Goal: Use online tool/utility: Utilize a website feature to perform a specific function

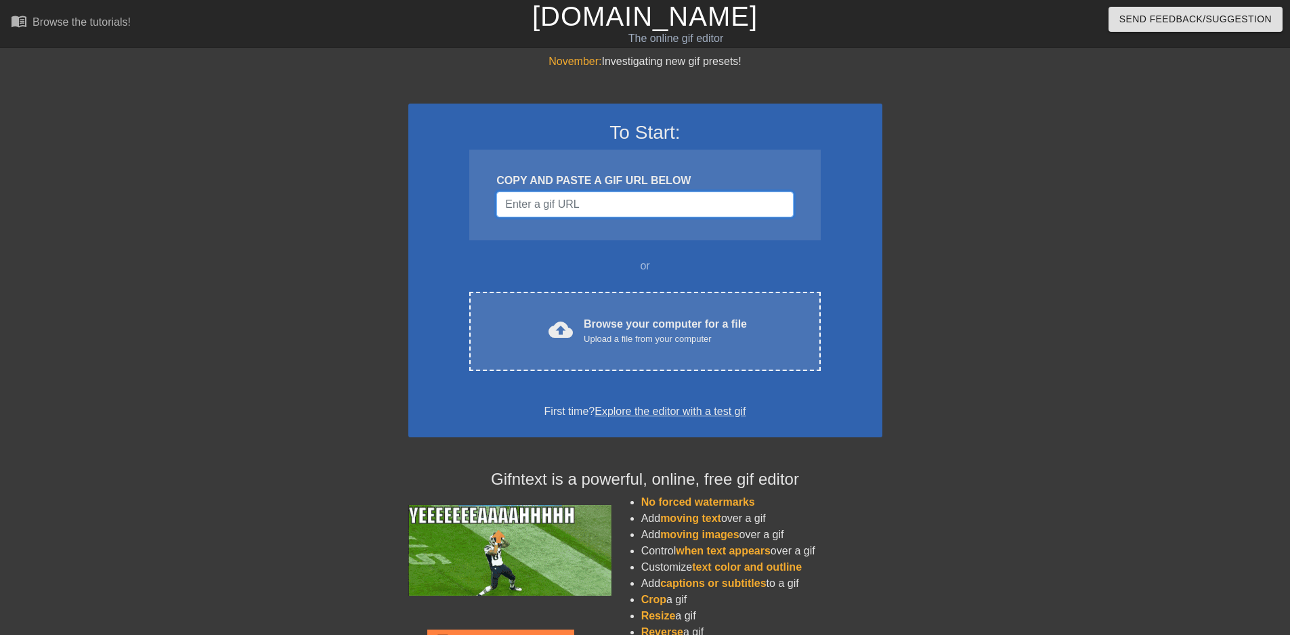
click at [618, 213] on input "Username" at bounding box center [645, 205] width 297 height 26
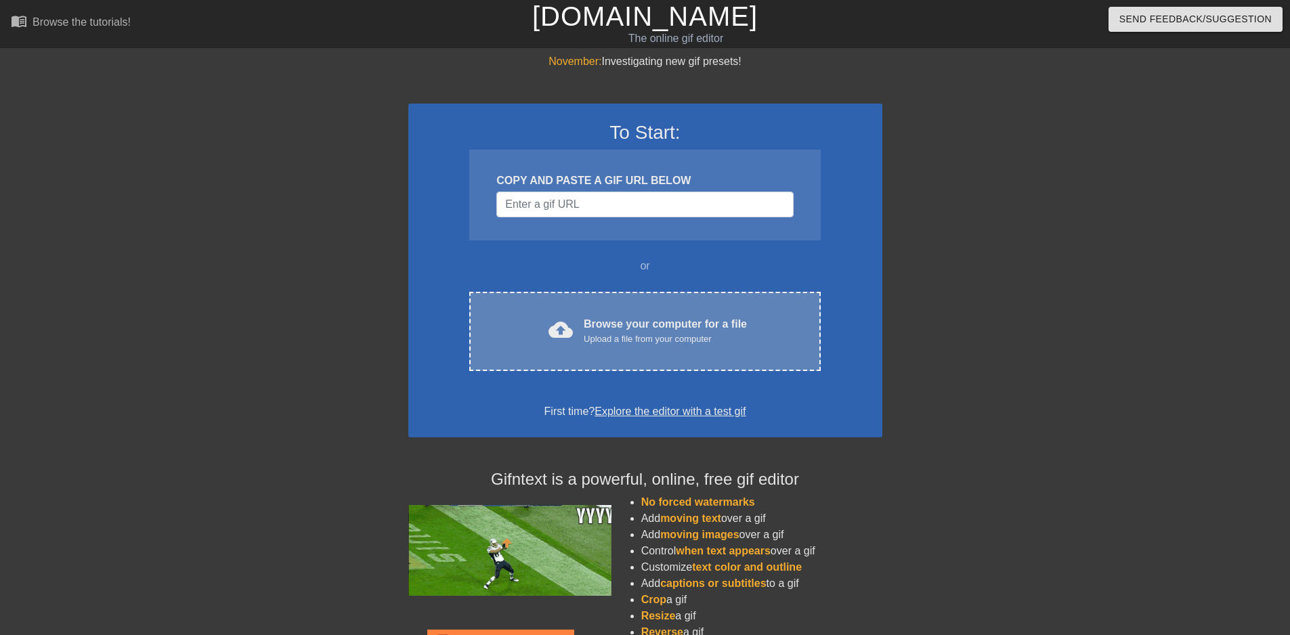
click at [667, 320] on div "Browse your computer for a file Upload a file from your computer" at bounding box center [665, 331] width 163 height 30
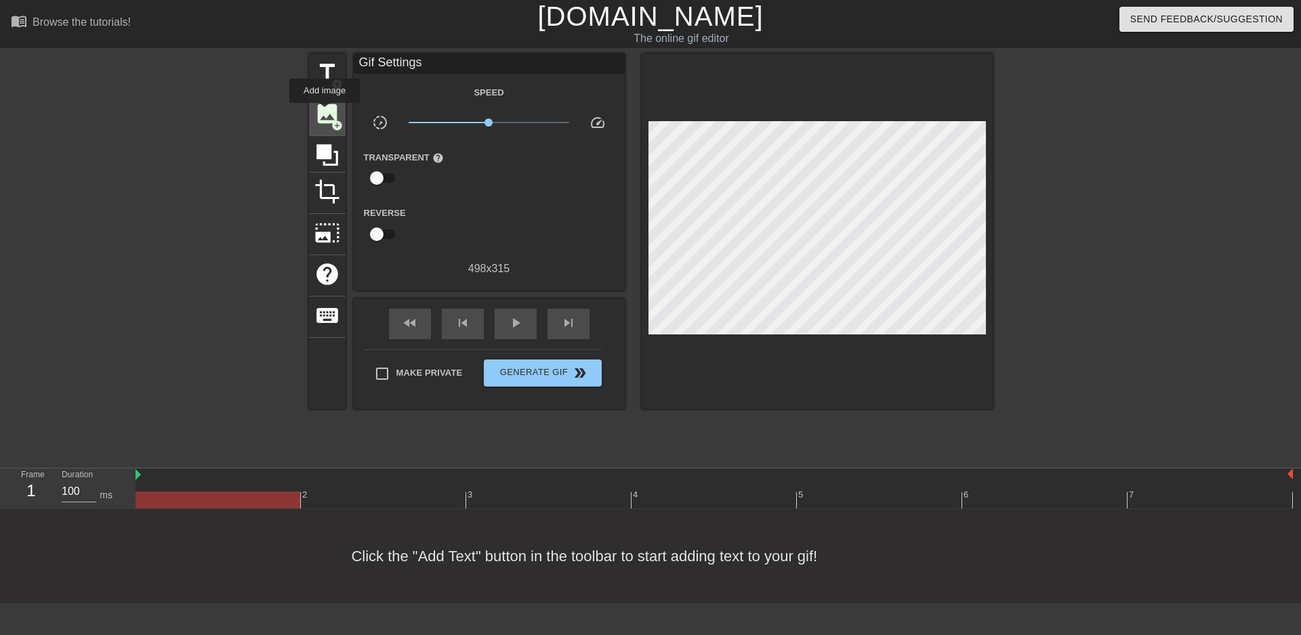
click at [324, 112] on span "image" at bounding box center [327, 114] width 26 height 26
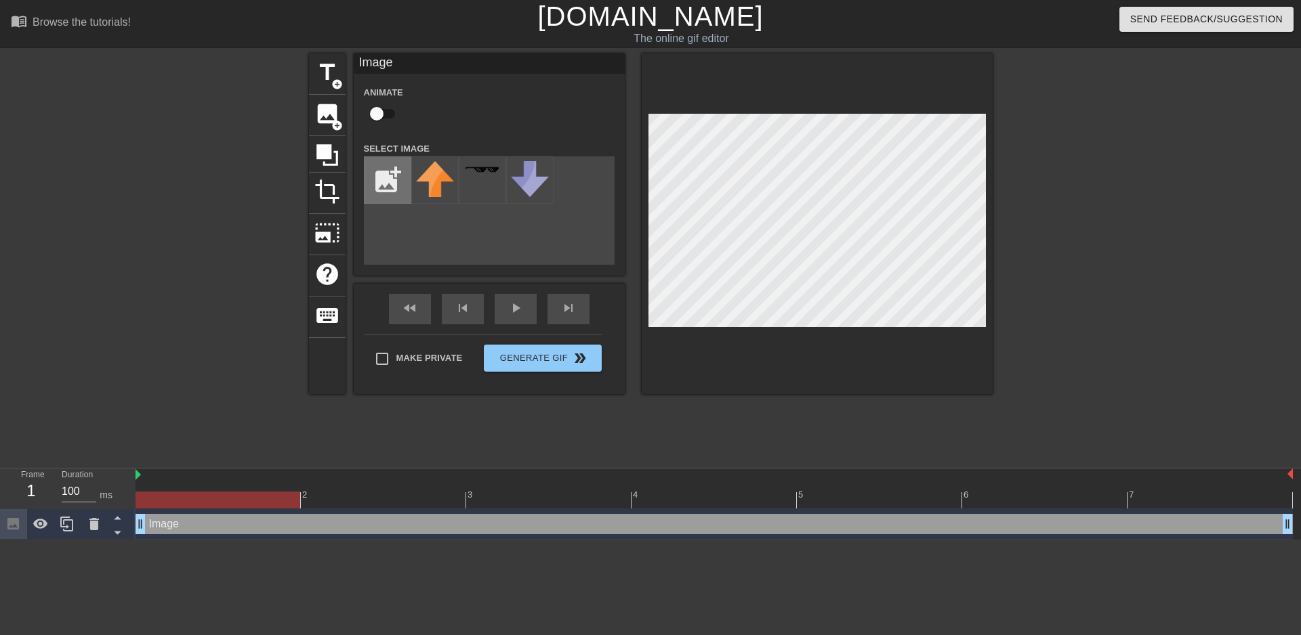
click at [377, 174] on input "file" at bounding box center [387, 180] width 46 height 46
click at [467, 230] on div "add_photo_alternate" at bounding box center [489, 210] width 251 height 108
click at [383, 185] on input "file" at bounding box center [387, 180] width 46 height 46
type input "C:\fakepath\naruto-obito-uchiha-tobi-custom-cursor.png"
click at [442, 188] on img at bounding box center [435, 188] width 38 height 54
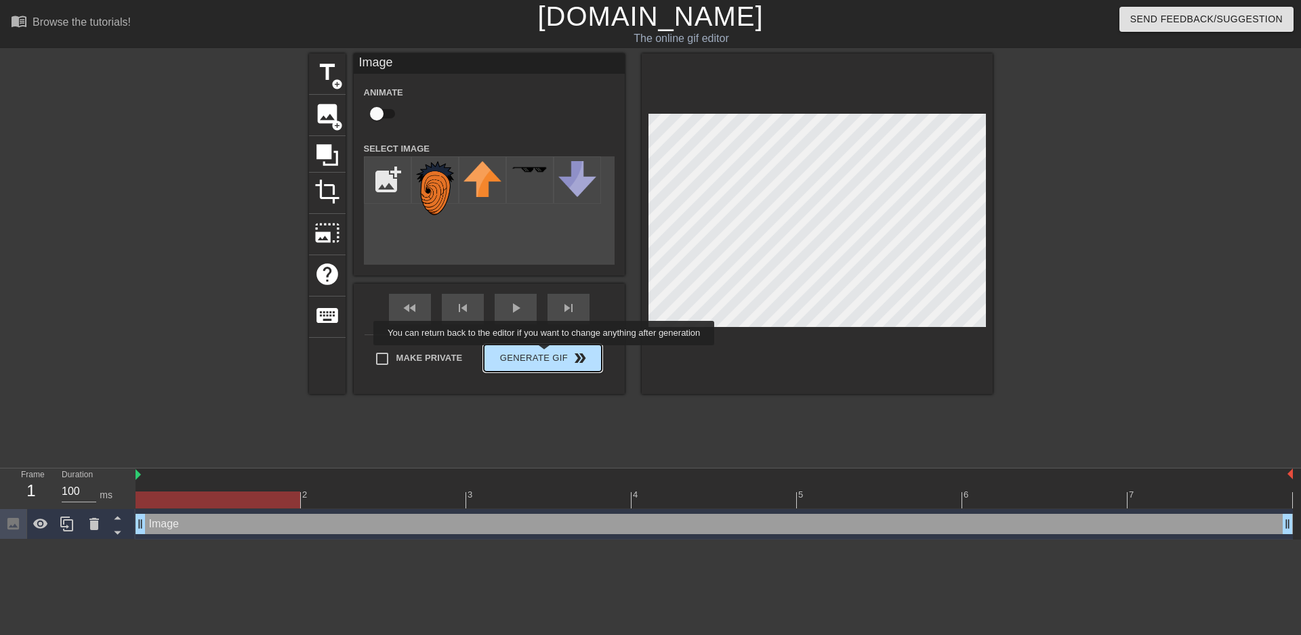
click at [545, 355] on div "Make Private Generate Gif double_arrow" at bounding box center [482, 362] width 237 height 54
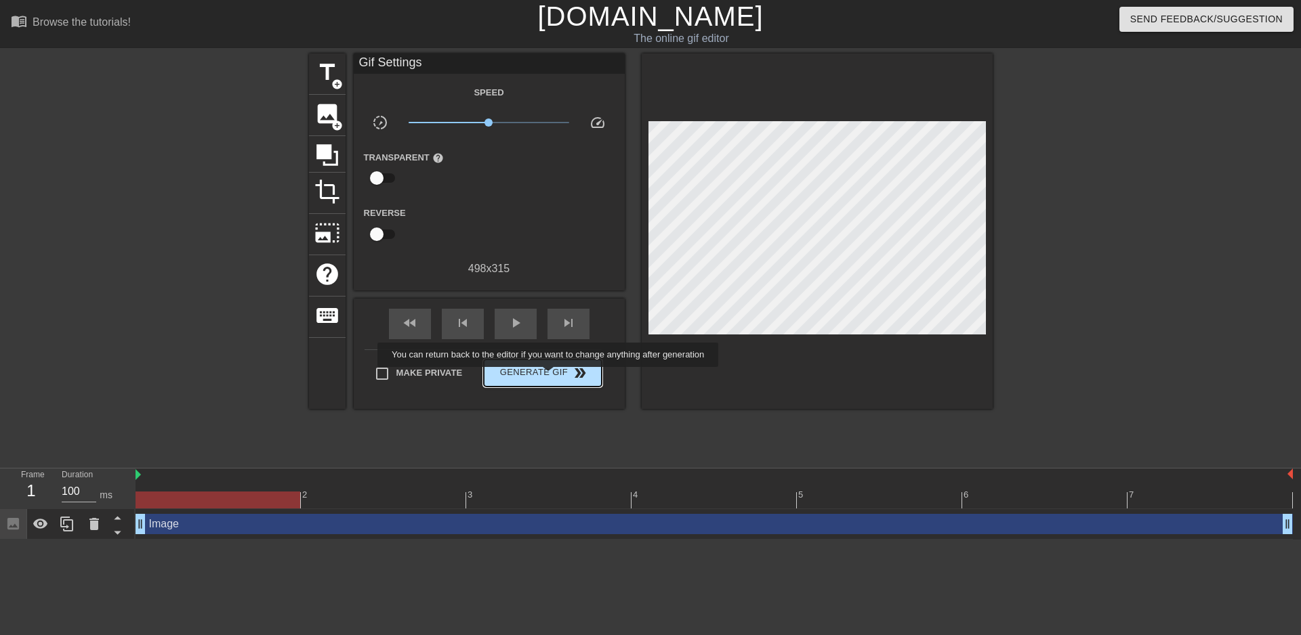
click at [549, 375] on span "Generate Gif double_arrow" at bounding box center [542, 373] width 106 height 16
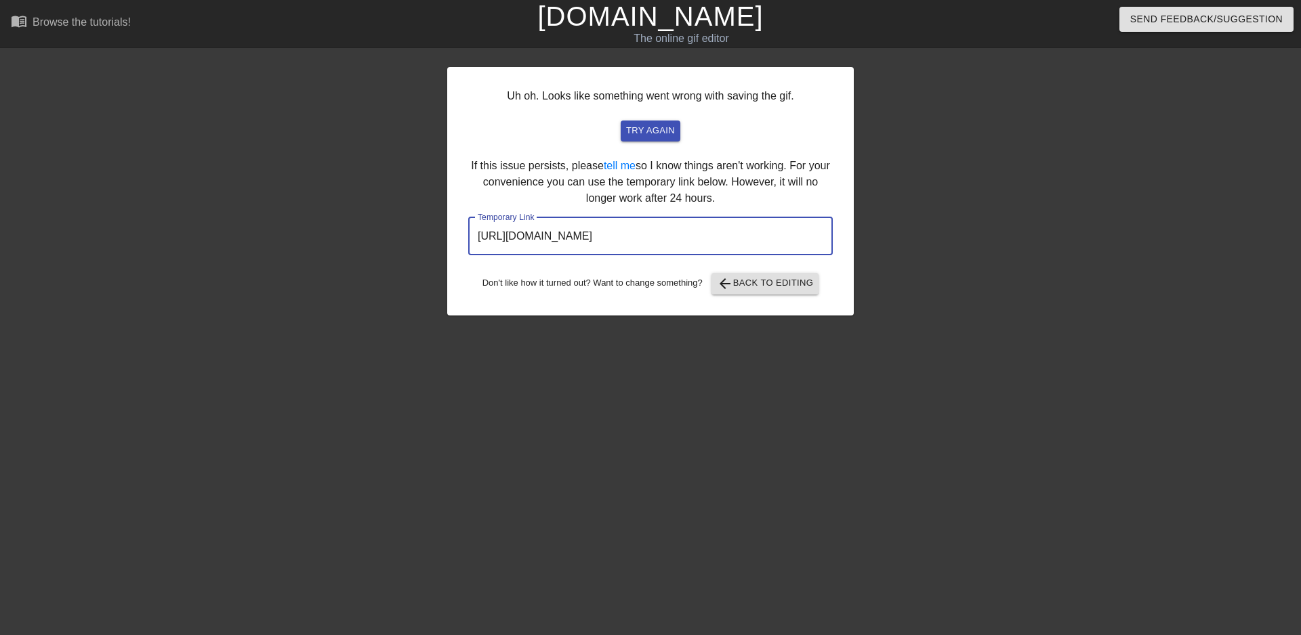
drag, startPoint x: 784, startPoint y: 239, endPoint x: 566, endPoint y: 143, distance: 238.4
click at [150, 184] on div "Uh oh. Looks like something went wrong with saving the gif. try again If this i…" at bounding box center [650, 257] width 1301 height 406
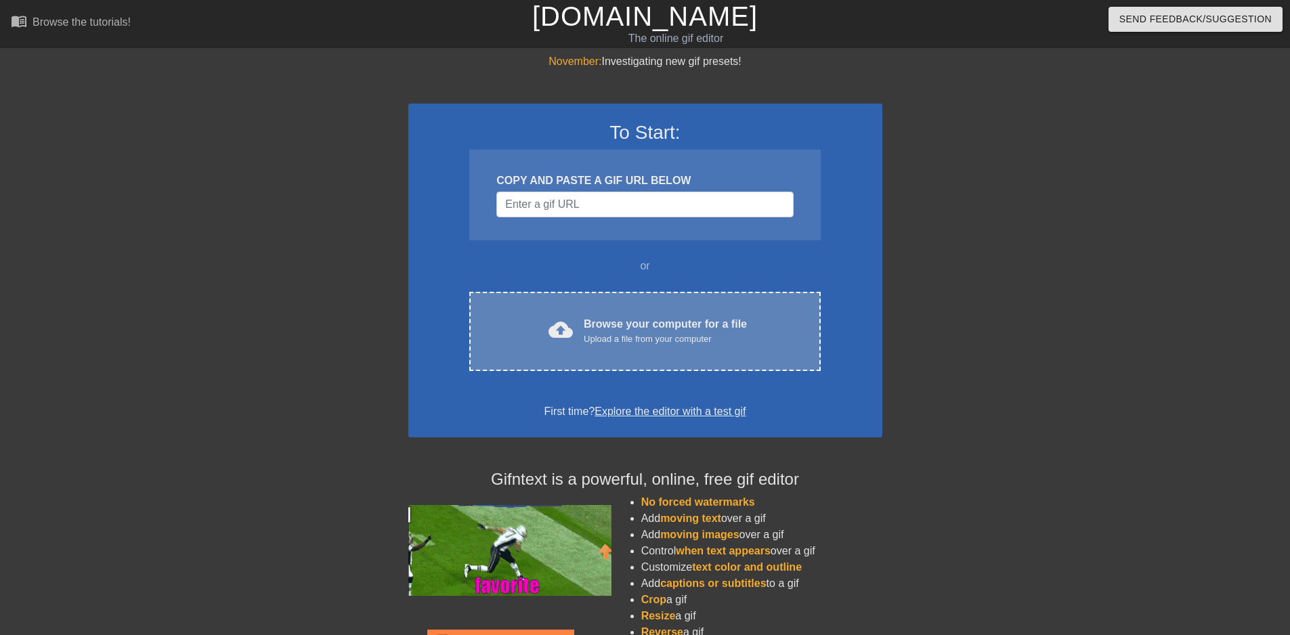
click at [658, 315] on div "cloud_upload Browse your computer for a file Upload a file from your computer C…" at bounding box center [644, 331] width 351 height 79
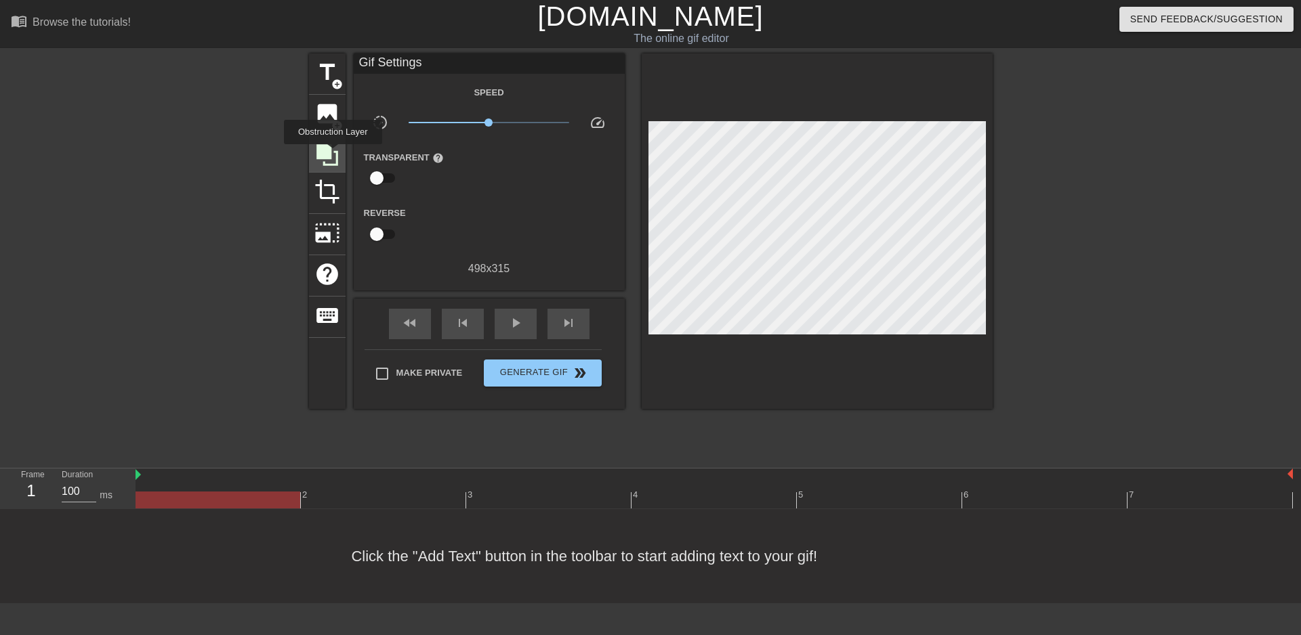
click at [333, 154] on icon at bounding box center [327, 155] width 26 height 26
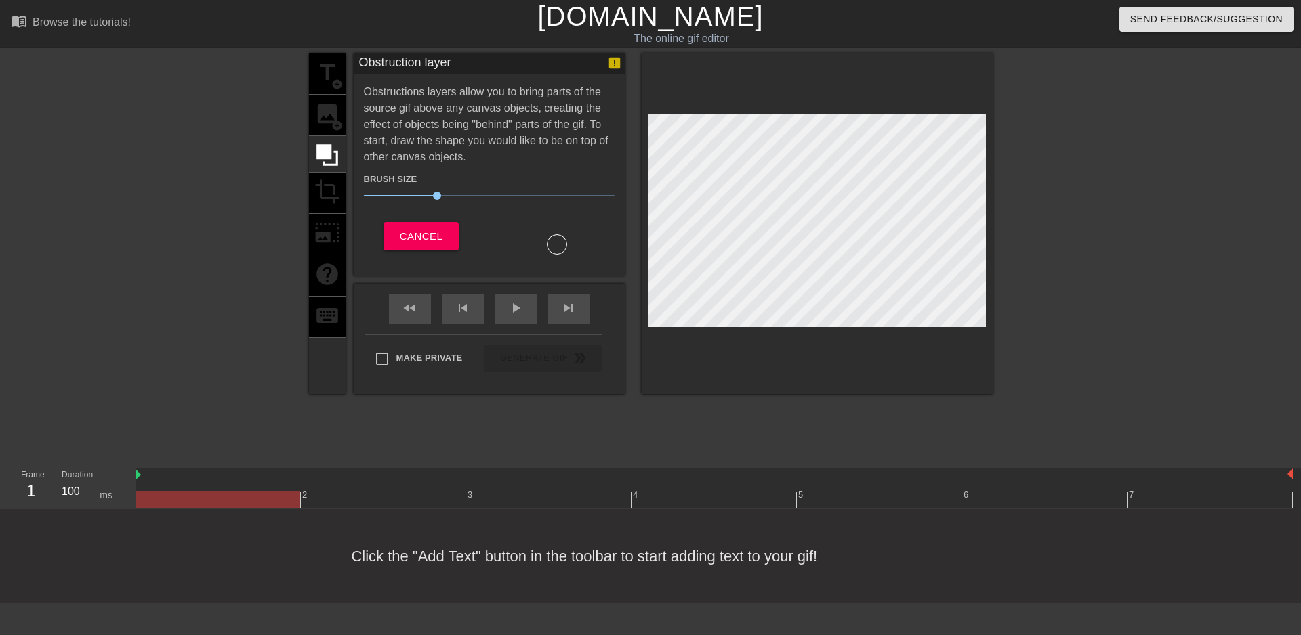
click at [329, 114] on div "title add_circle image add_circle crop photo_size_select_large help keyboard" at bounding box center [327, 224] width 37 height 341
click at [429, 228] on span "Cancel" at bounding box center [421, 237] width 43 height 18
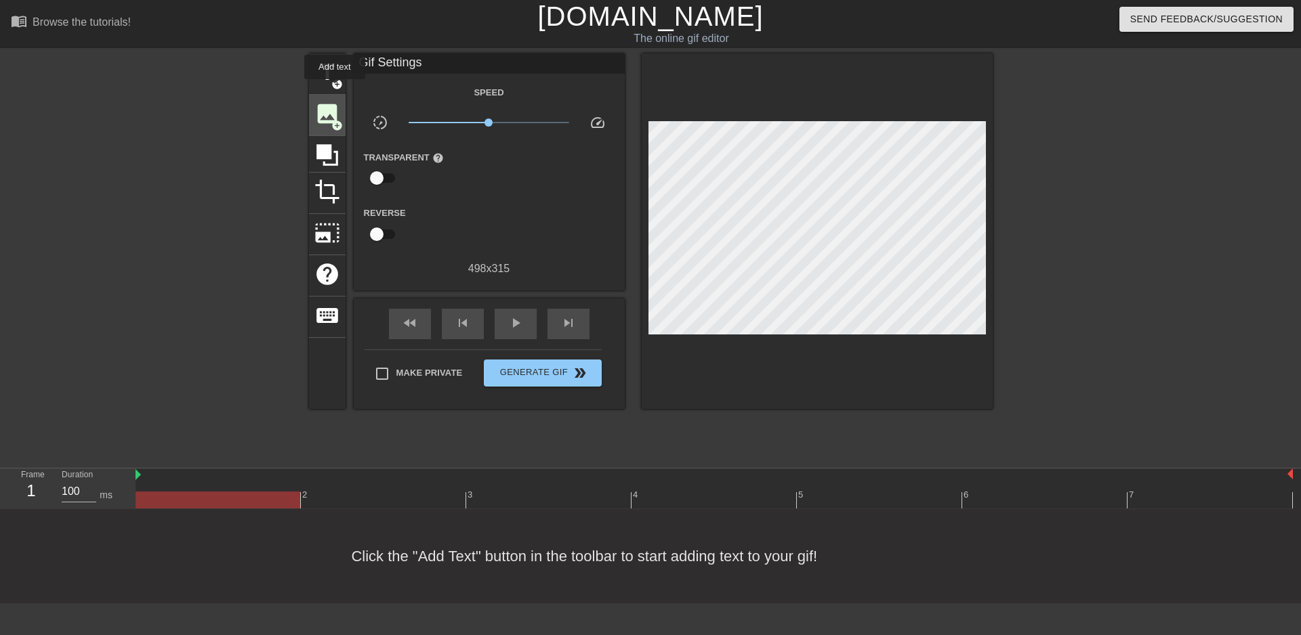
click at [332, 105] on span "image" at bounding box center [327, 114] width 26 height 26
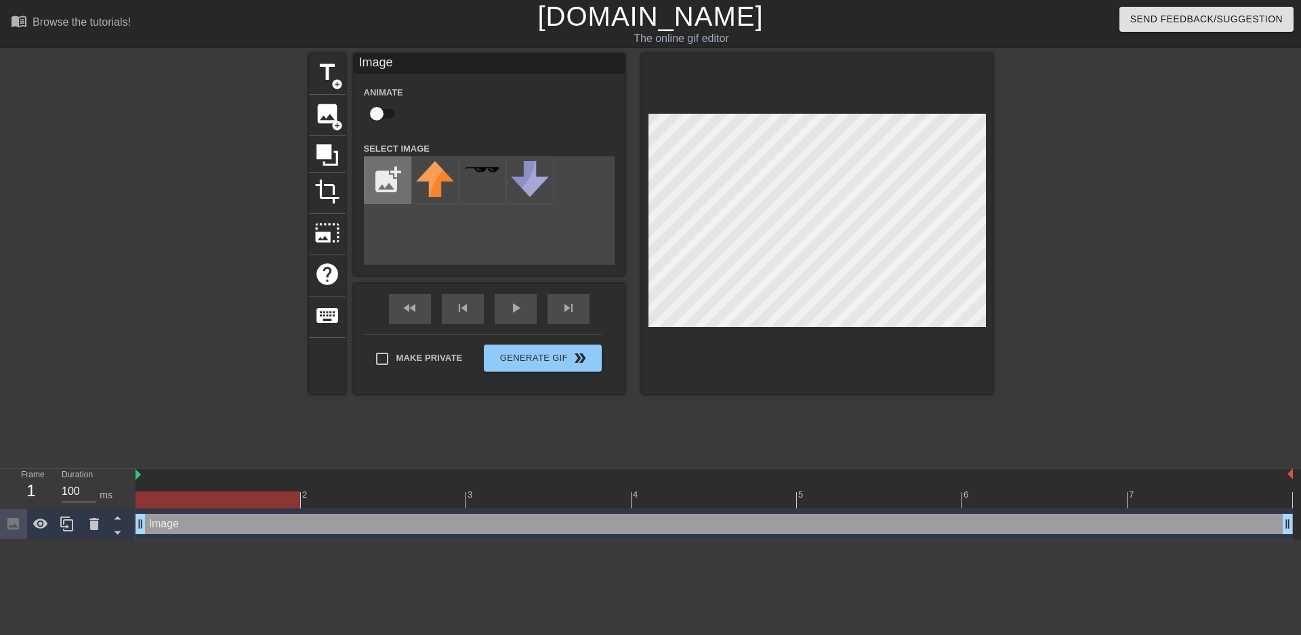
click at [394, 183] on input "file" at bounding box center [387, 180] width 46 height 46
type input "C:\fakepath\speech-bubble-icon-png.webp"
click at [451, 182] on img at bounding box center [435, 180] width 38 height 38
click at [877, 100] on div at bounding box center [816, 224] width 351 height 341
click at [1011, 221] on div "title add_circle image add_circle crop photo_size_select_large help keyboard Im…" at bounding box center [650, 257] width 1301 height 406
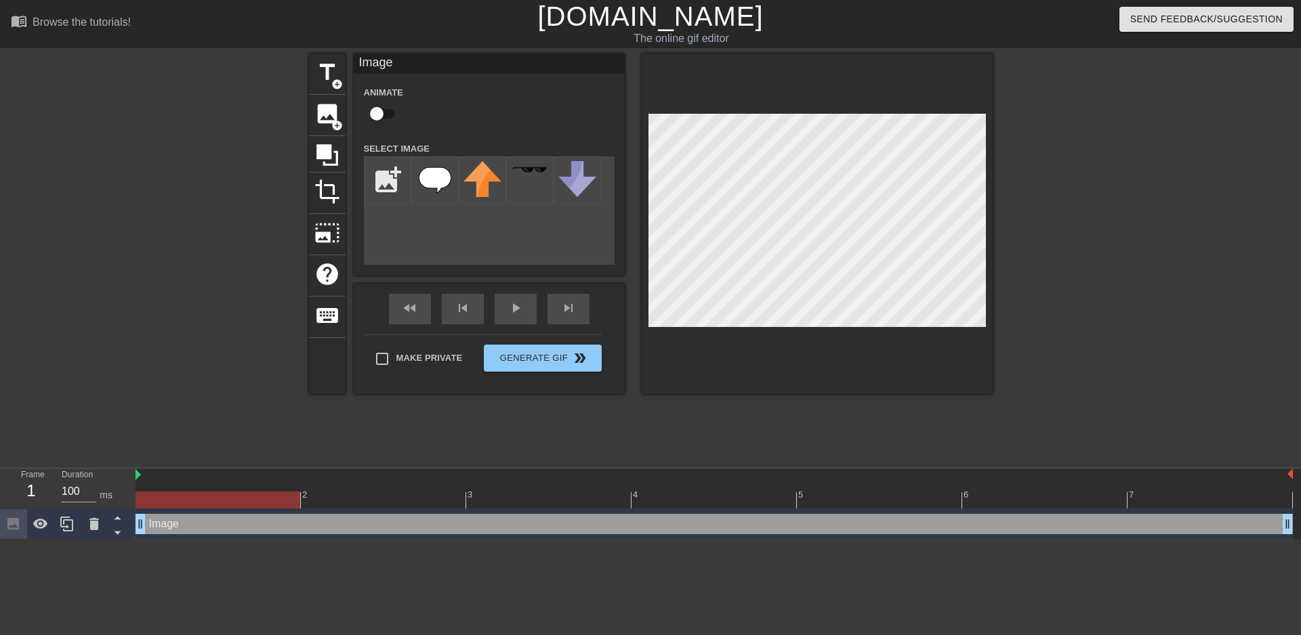
click at [936, 98] on div at bounding box center [816, 224] width 351 height 341
click at [999, 324] on div "title add_circle image add_circle crop photo_size_select_large help keyboard Im…" at bounding box center [650, 257] width 1301 height 406
click at [946, 89] on div at bounding box center [816, 224] width 351 height 341
click at [1198, 216] on div at bounding box center [1110, 257] width 203 height 406
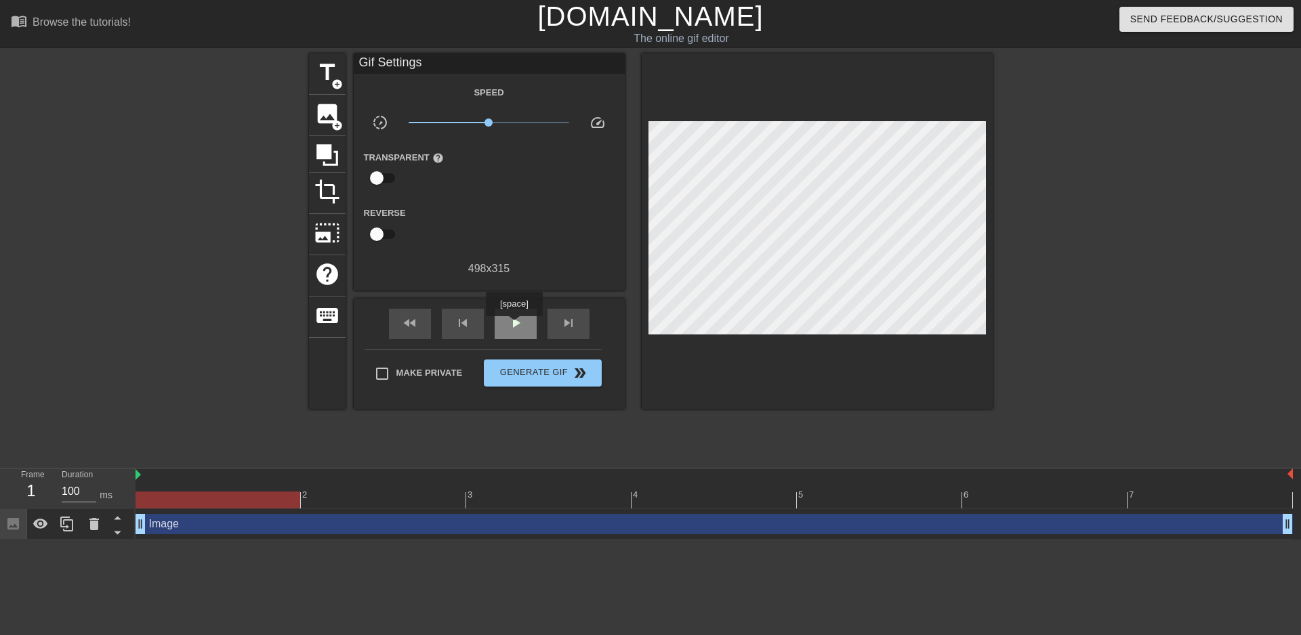
click at [513, 326] on span "play_arrow" at bounding box center [515, 323] width 16 height 16
click at [513, 325] on span "pause" at bounding box center [515, 323] width 16 height 16
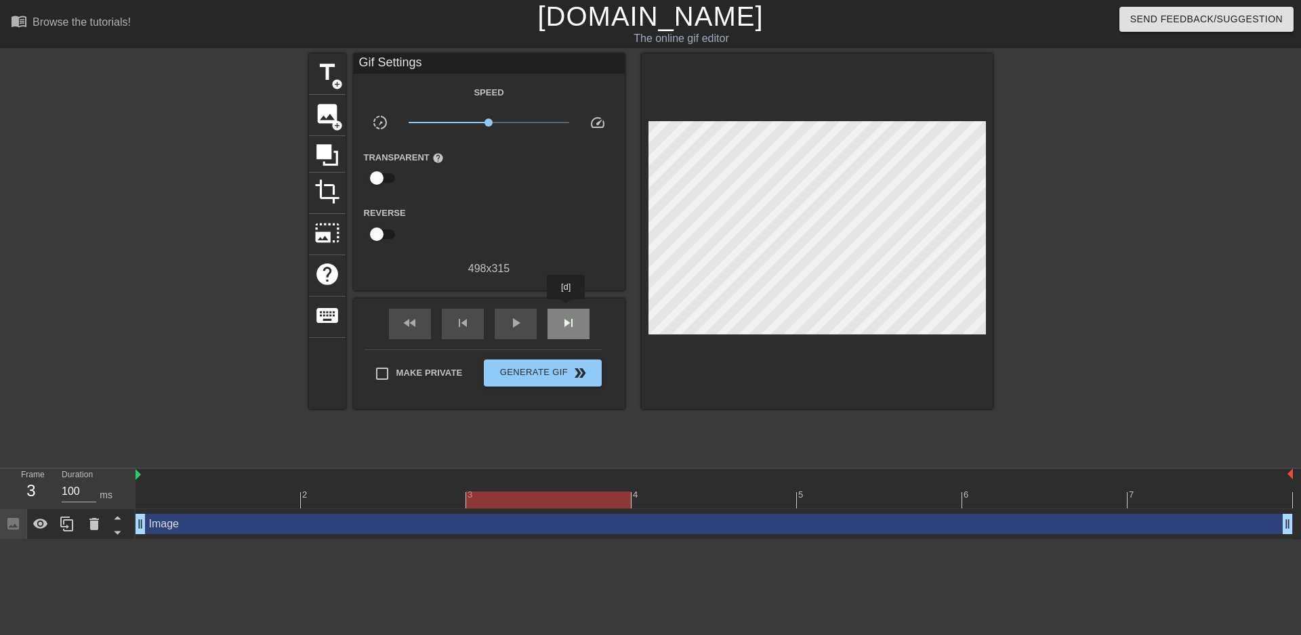
click at [566, 309] on div "skip_next" at bounding box center [568, 324] width 42 height 30
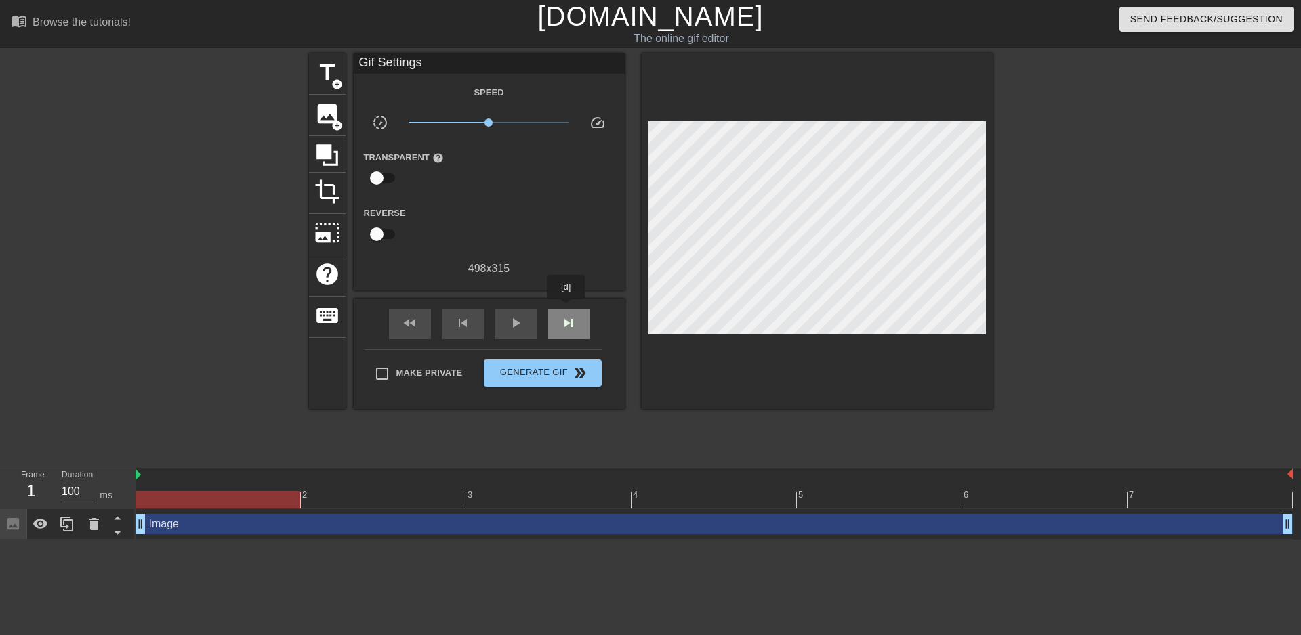
click at [566, 309] on div "skip_next" at bounding box center [568, 324] width 42 height 30
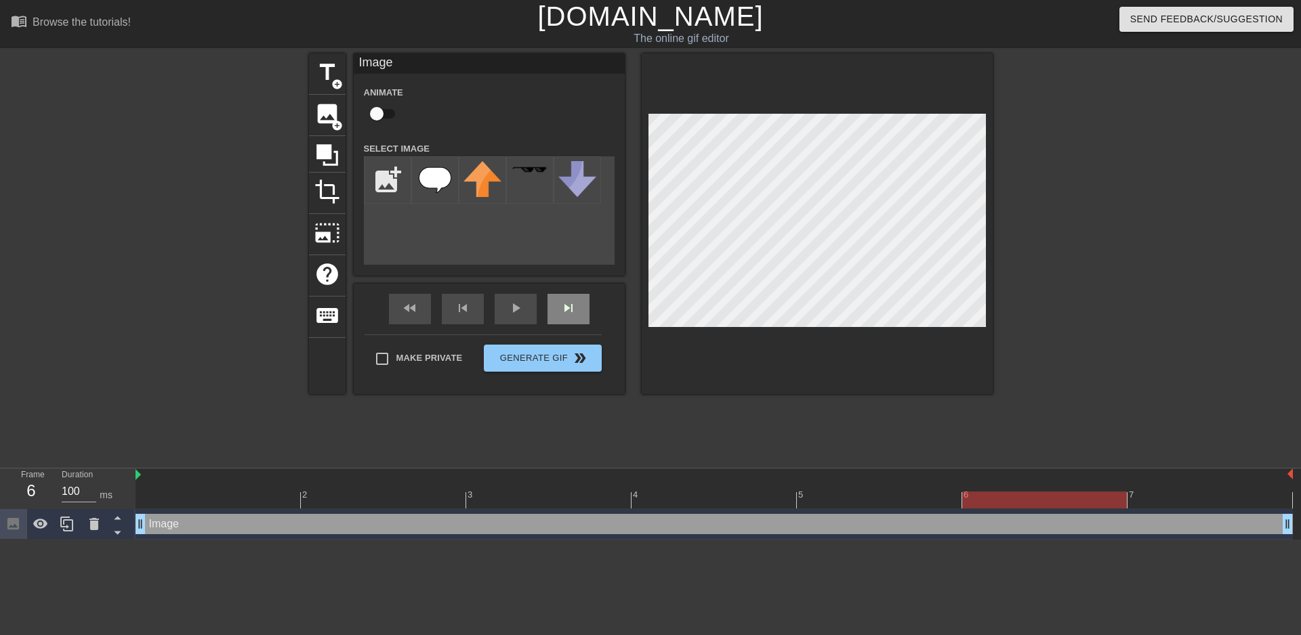
click at [567, 314] on span "skip_next" at bounding box center [568, 308] width 16 height 16
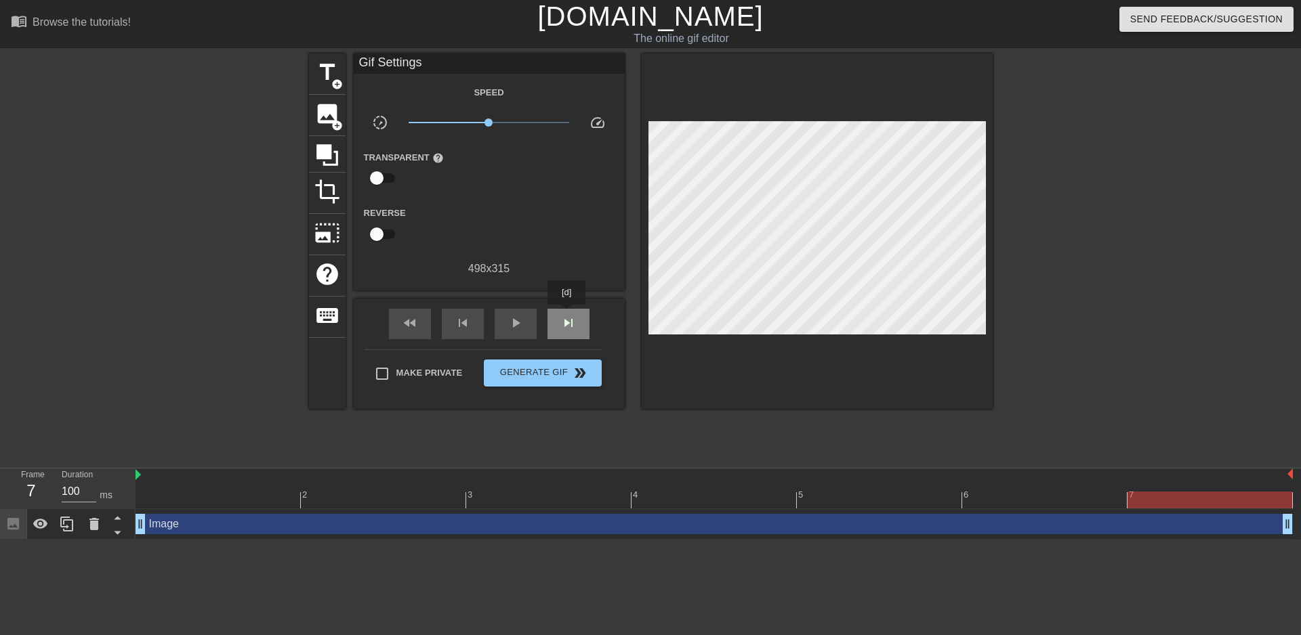
click at [567, 315] on span "skip_next" at bounding box center [568, 323] width 16 height 16
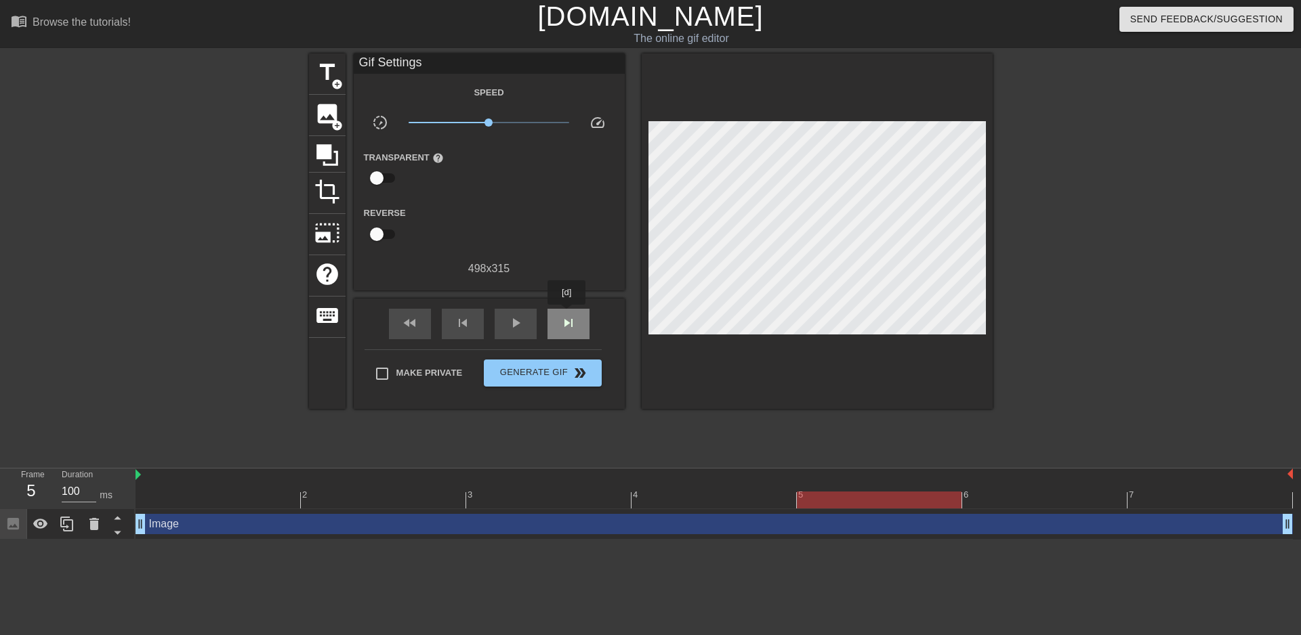
click at [567, 315] on span "skip_next" at bounding box center [568, 323] width 16 height 16
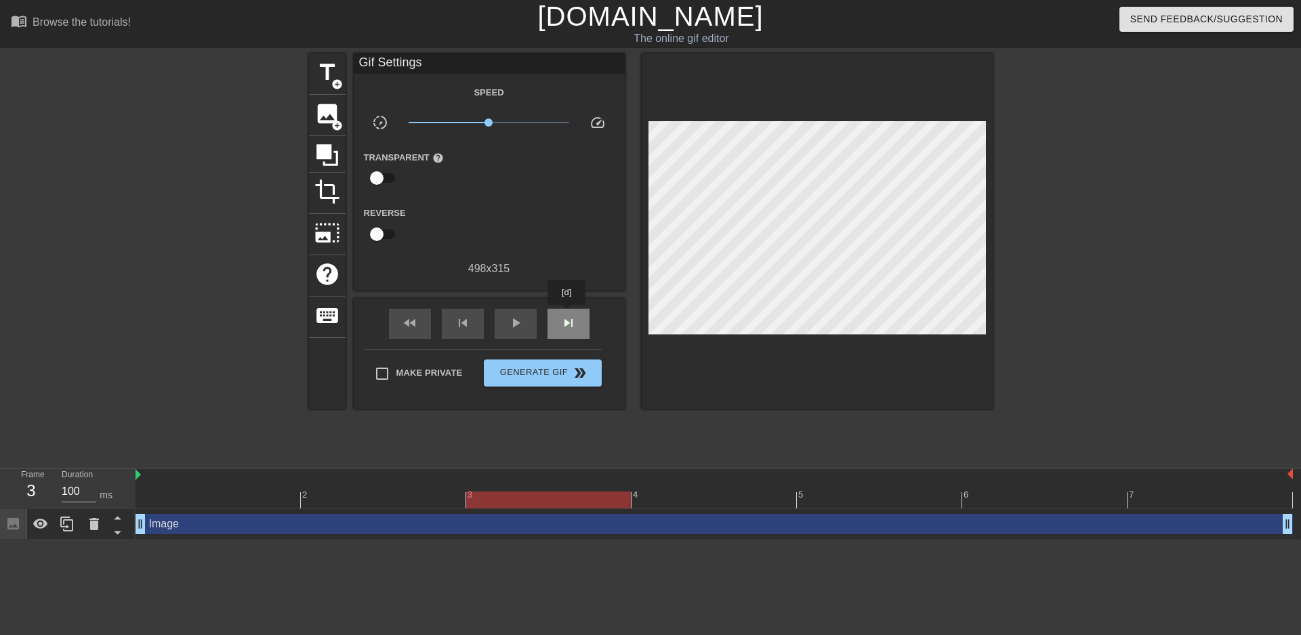
click at [567, 315] on span "skip_next" at bounding box center [568, 323] width 16 height 16
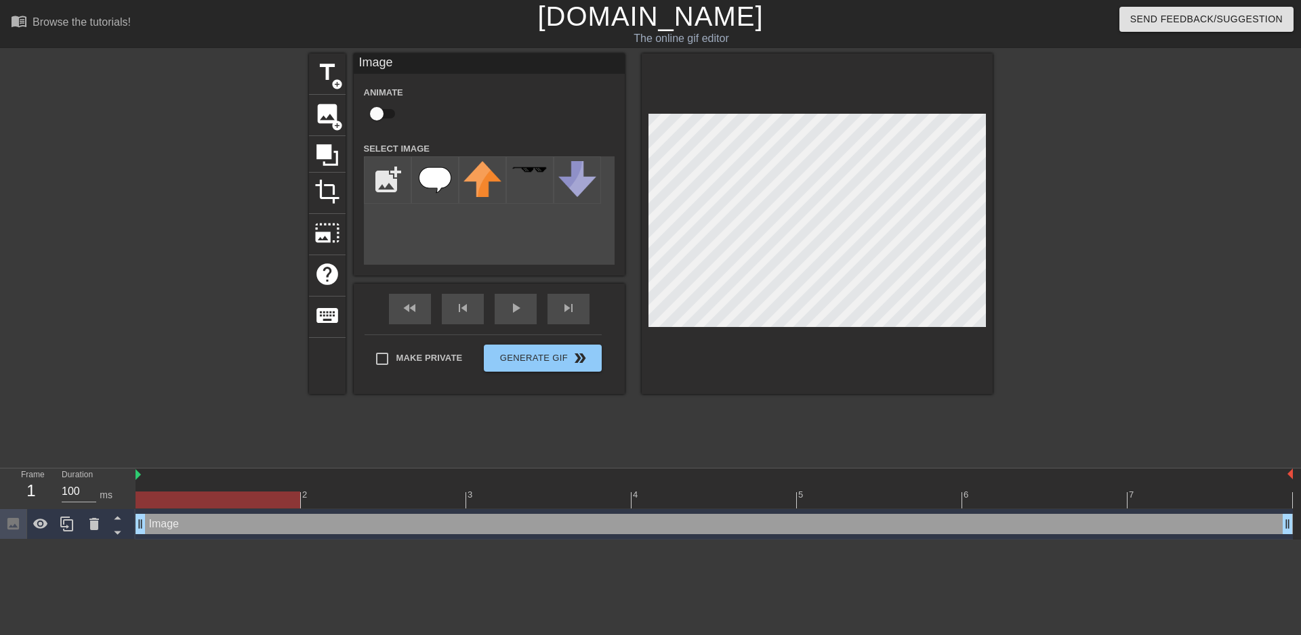
click at [853, 96] on div at bounding box center [816, 224] width 351 height 341
click at [532, 176] on div at bounding box center [529, 179] width 47 height 47
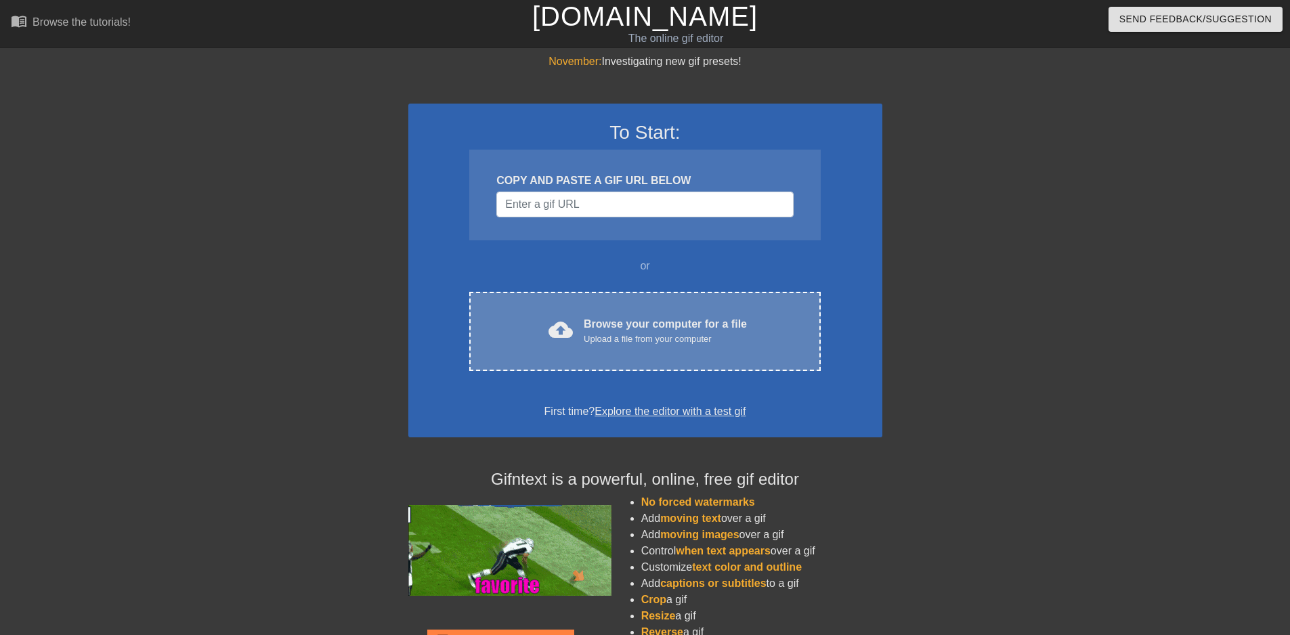
click at [616, 297] on div "cloud_upload Browse your computer for a file Upload a file from your computer C…" at bounding box center [644, 331] width 351 height 79
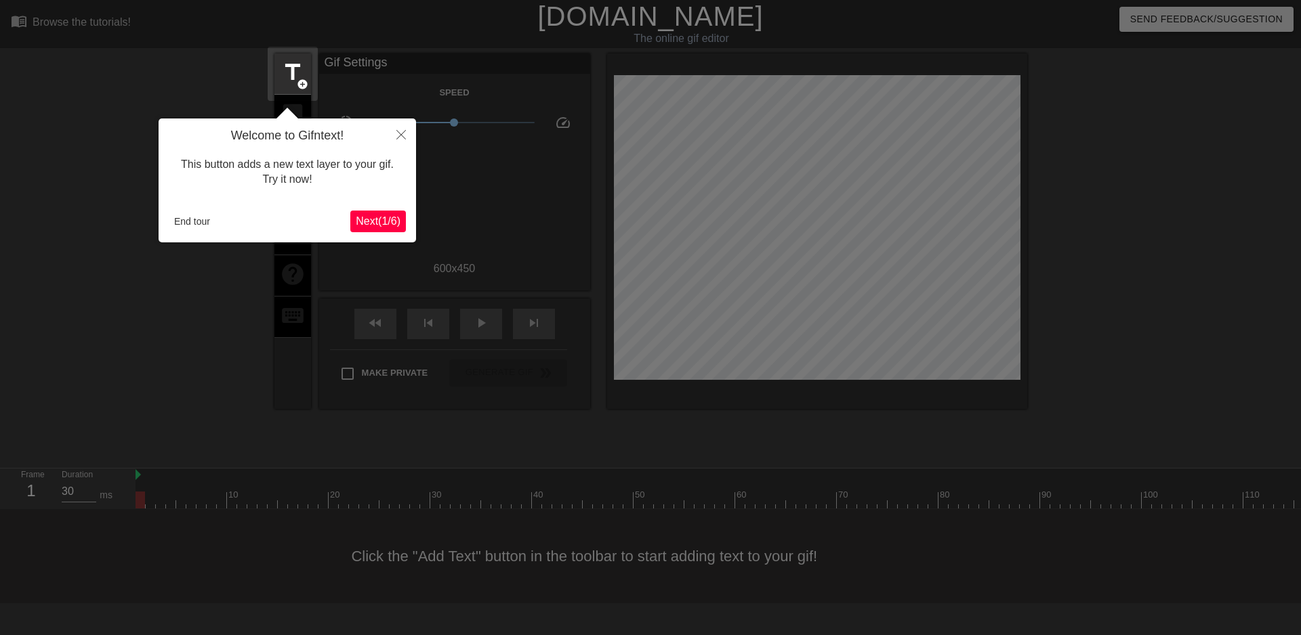
click at [385, 215] on span "Next ( 1 / 6 )" at bounding box center [378, 221] width 45 height 12
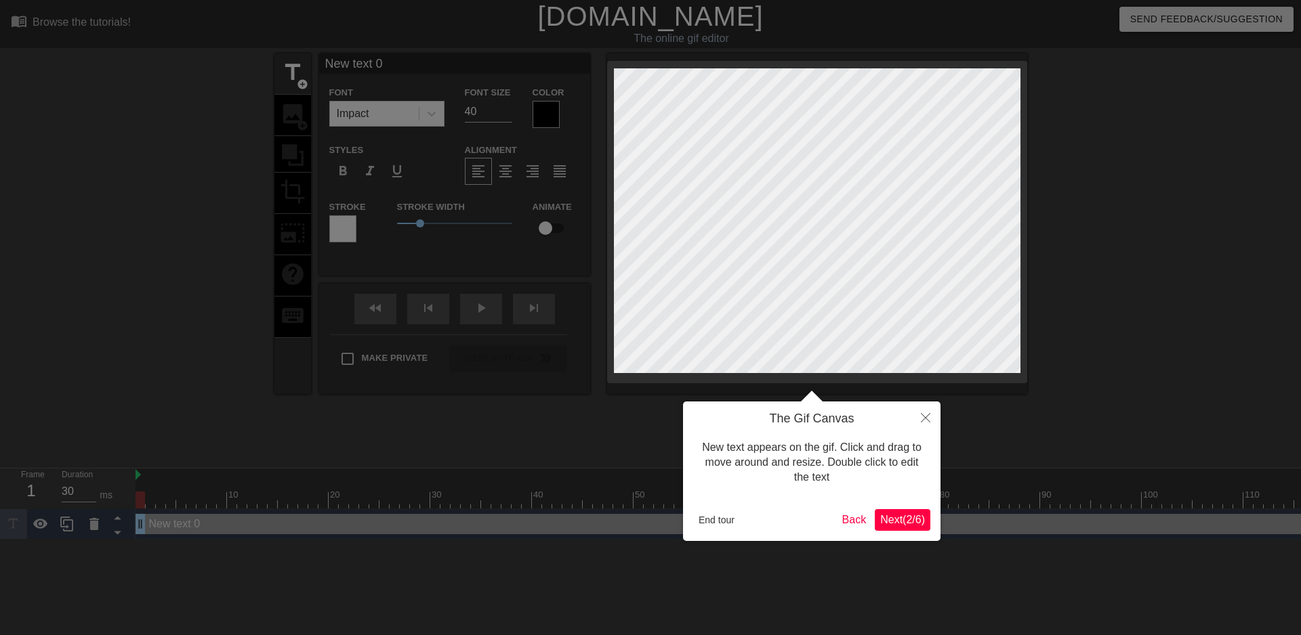
click at [905, 520] on span "Next ( 2 / 6 )" at bounding box center [902, 520] width 45 height 12
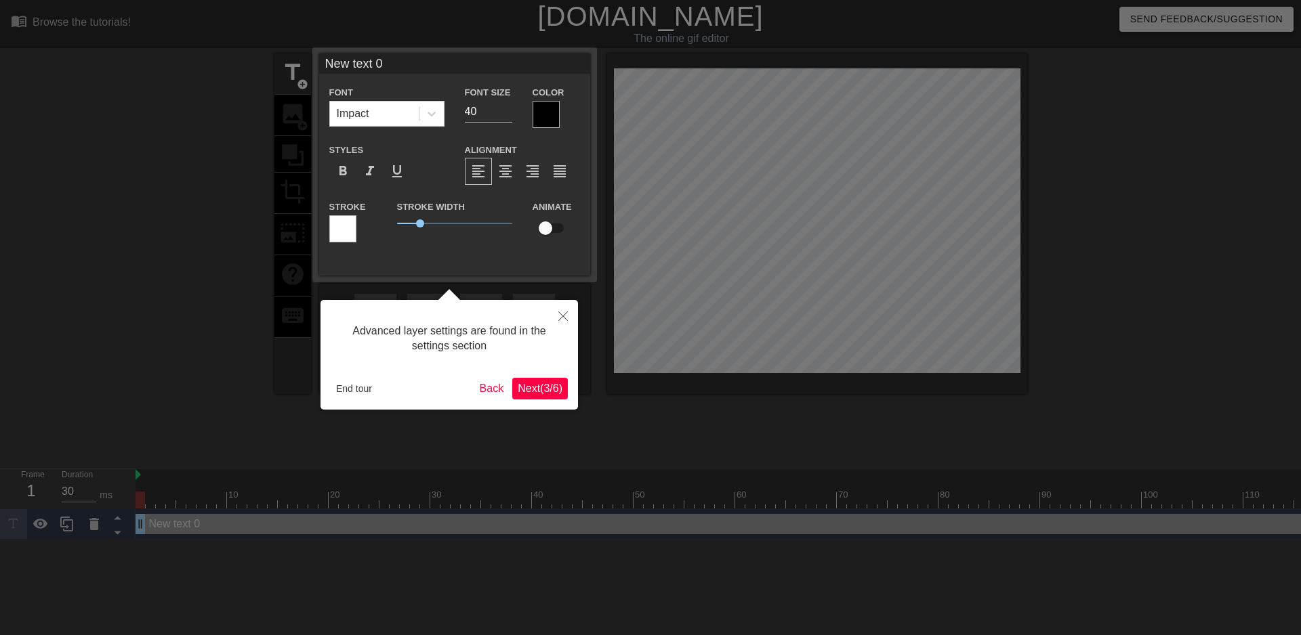
click at [522, 383] on span "Next ( 3 / 6 )" at bounding box center [540, 389] width 45 height 12
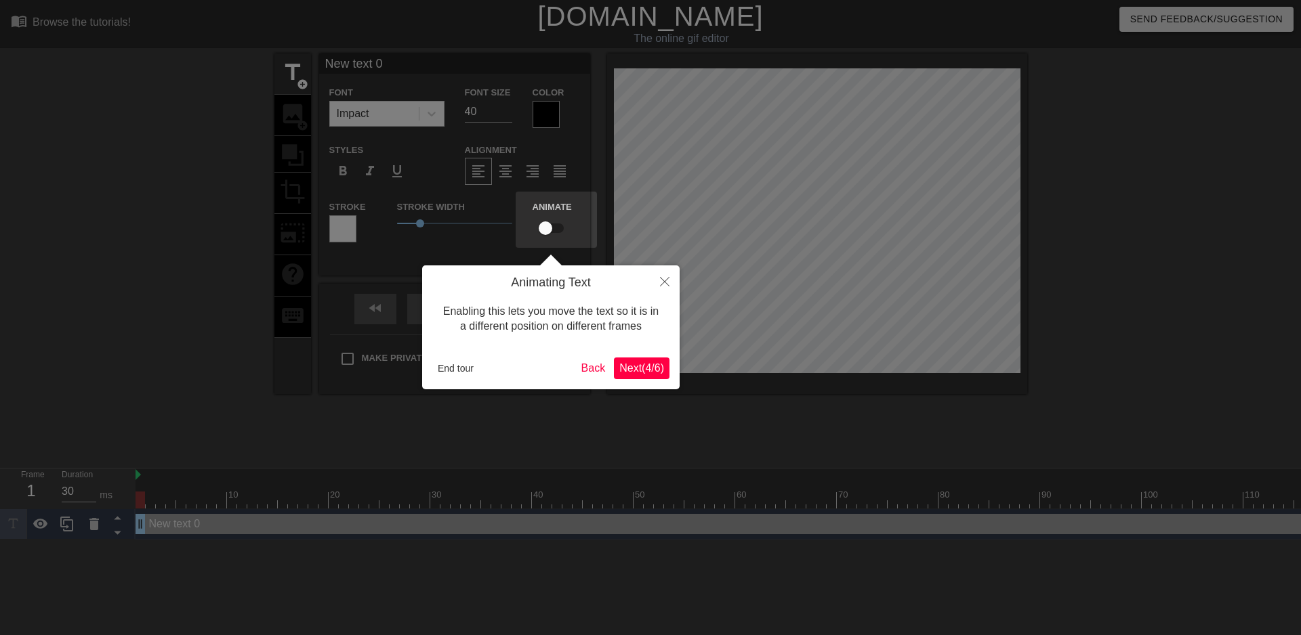
click at [653, 371] on span "Next ( 4 / 6 )" at bounding box center [641, 368] width 45 height 12
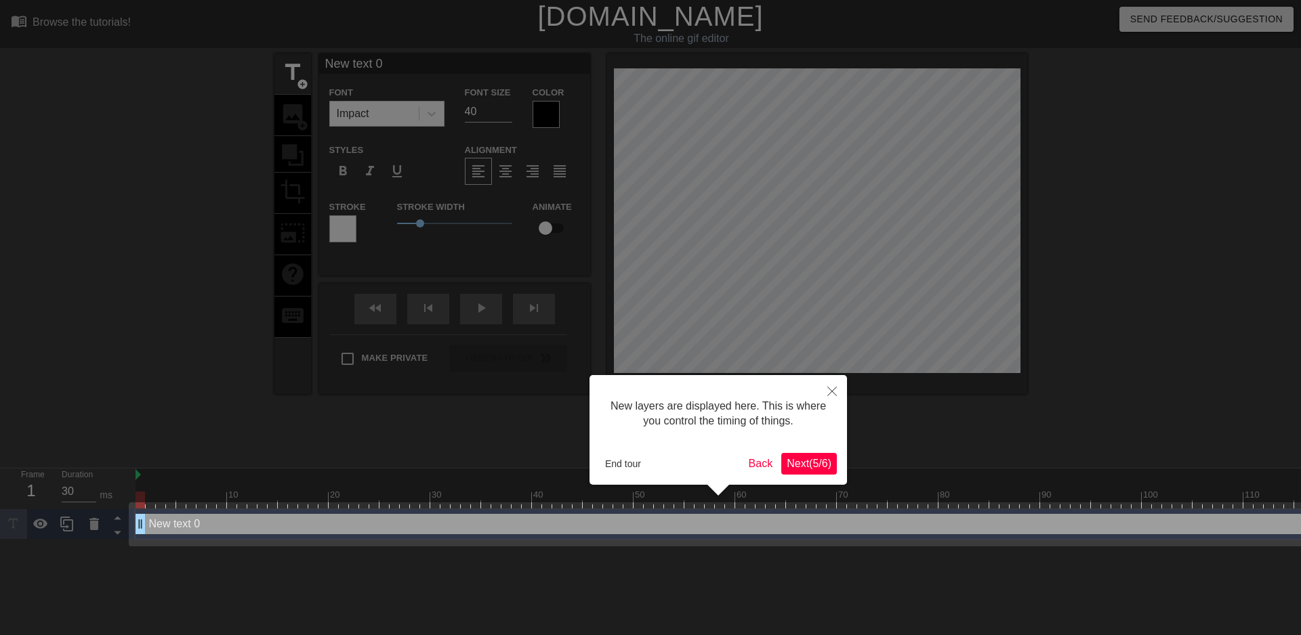
click at [809, 458] on span "Next ( 5 / 6 )" at bounding box center [808, 464] width 45 height 12
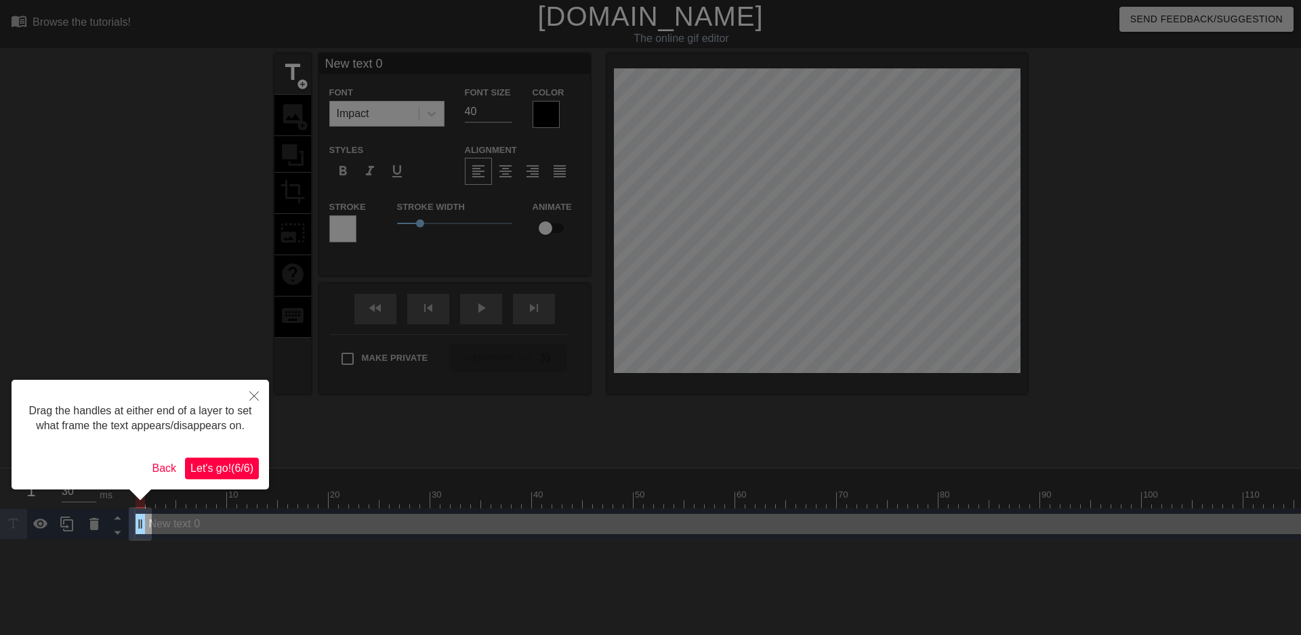
click at [242, 470] on span "Let's go! ( 6 / 6 )" at bounding box center [221, 469] width 63 height 12
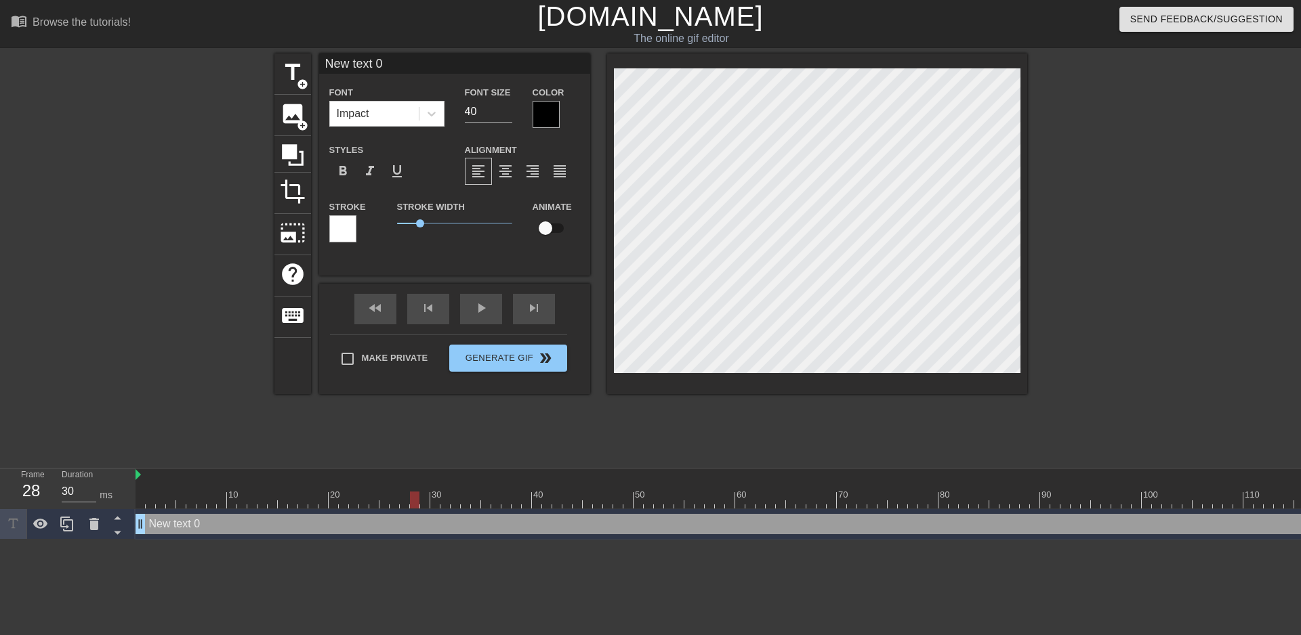
type input "40"
drag, startPoint x: 316, startPoint y: 500, endPoint x: 274, endPoint y: 507, distance: 43.2
click at [274, 507] on div at bounding box center [272, 500] width 9 height 17
click at [297, 120] on span "add_circle" at bounding box center [303, 126] width 12 height 12
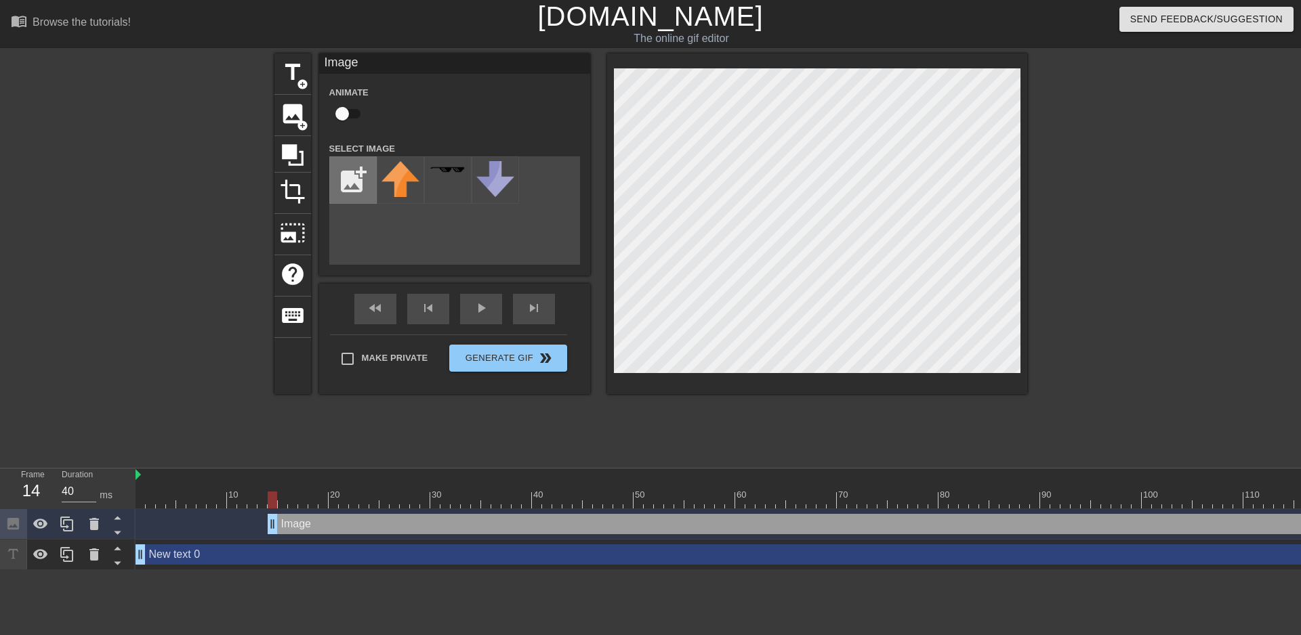
click at [355, 181] on input "file" at bounding box center [353, 180] width 46 height 46
type input "C:\fakepath\obito.gif"
click at [400, 184] on div at bounding box center [400, 179] width 47 height 47
click at [1101, 270] on div at bounding box center [1144, 257] width 203 height 406
drag, startPoint x: 598, startPoint y: 496, endPoint x: 249, endPoint y: 508, distance: 349.7
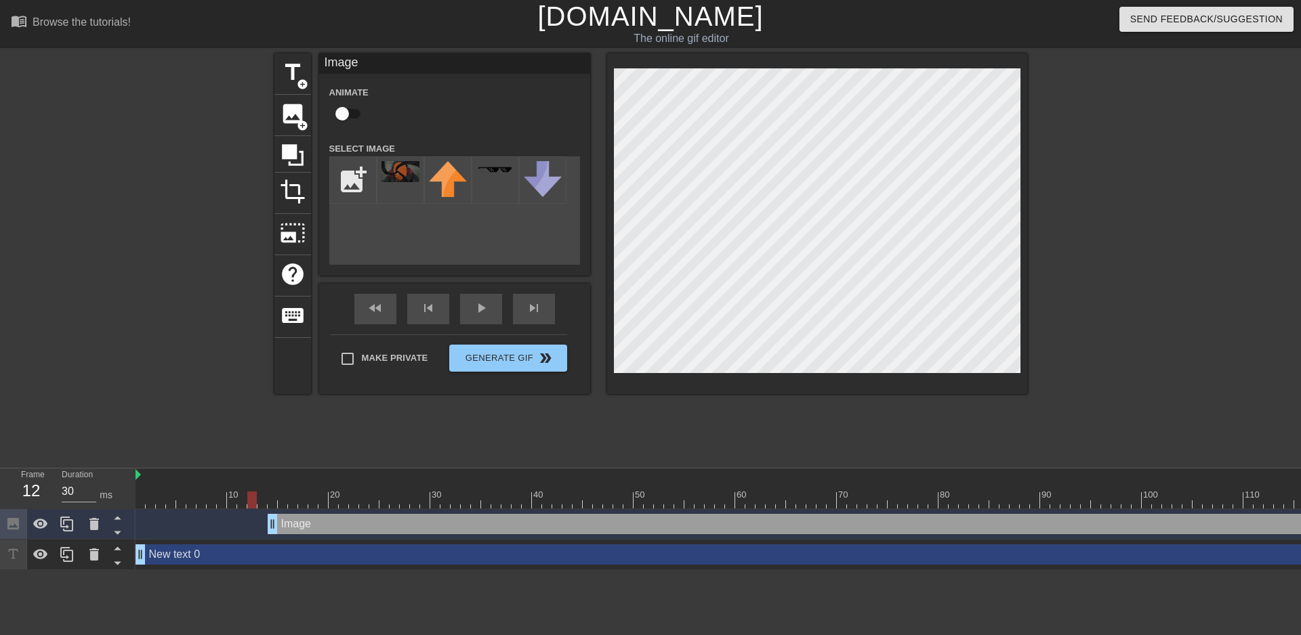
click at [249, 508] on div at bounding box center [251, 500] width 9 height 17
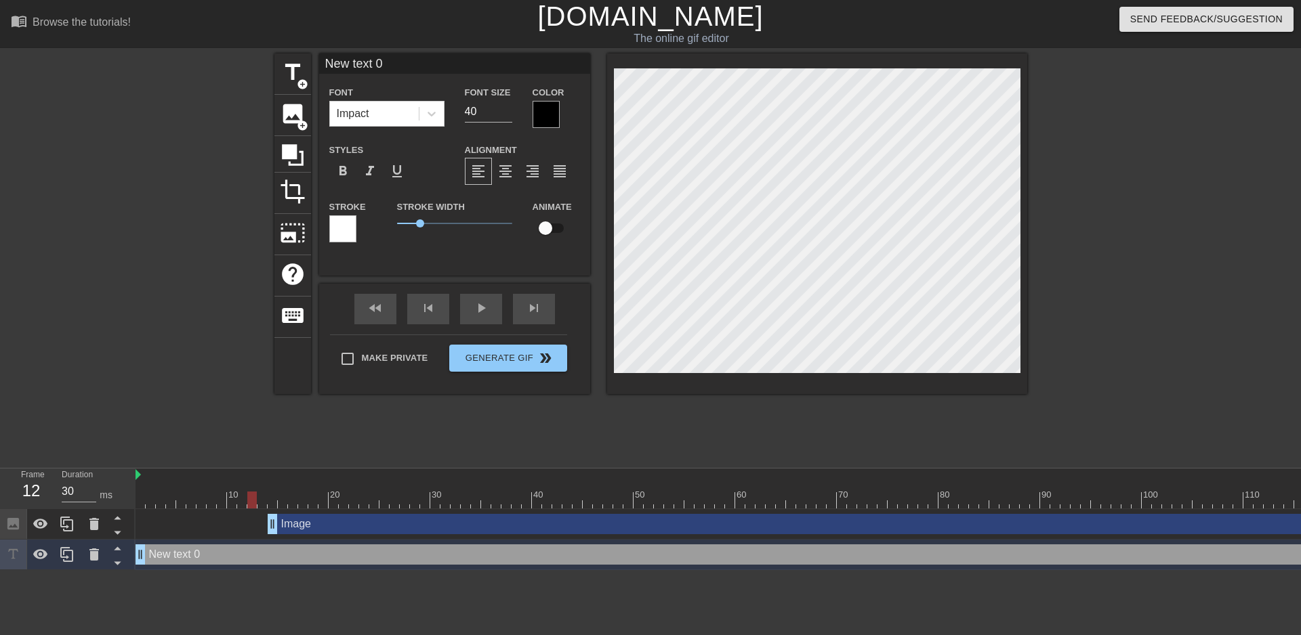
drag, startPoint x: 401, startPoint y: 180, endPoint x: 1185, endPoint y: 547, distance: 866.3
click at [1185, 547] on div "menu_book Browse the tutorials! Gifntext.com The online gif editor Send Feedbac…" at bounding box center [650, 285] width 1301 height 570
click at [289, 110] on span "image" at bounding box center [293, 114] width 26 height 26
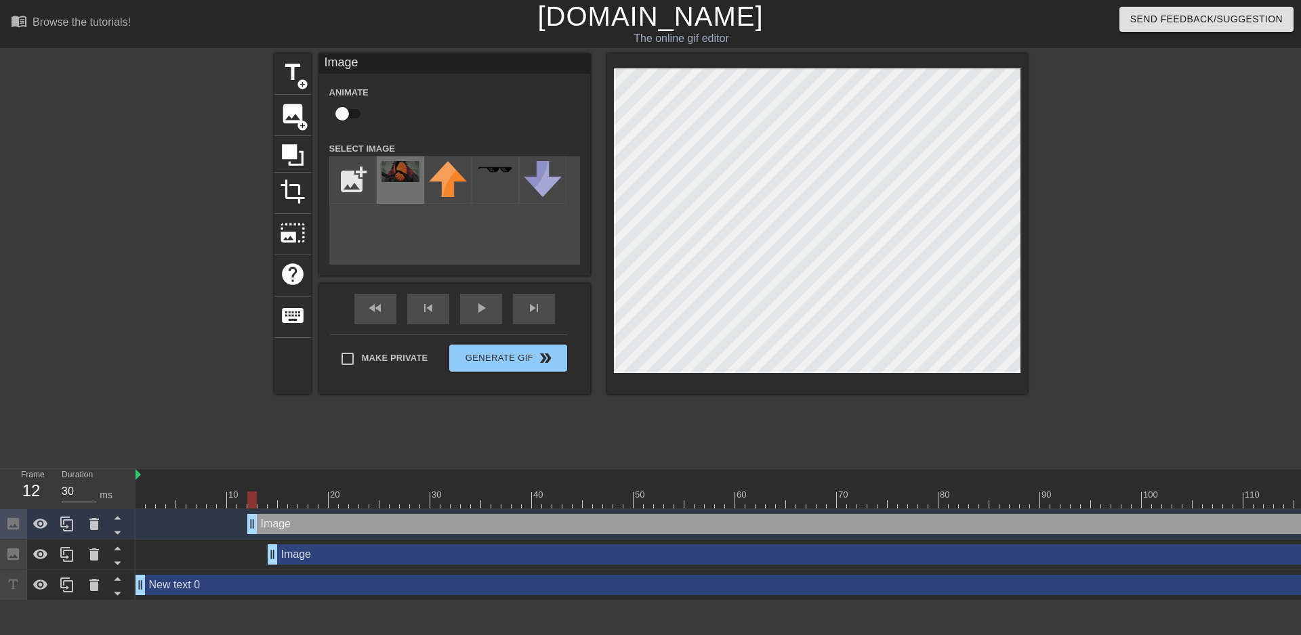
click at [402, 162] on img at bounding box center [400, 171] width 38 height 21
drag, startPoint x: 485, startPoint y: 499, endPoint x: 471, endPoint y: 501, distance: 14.4
click at [471, 501] on div at bounding box center [475, 500] width 9 height 17
click at [1141, 520] on div "Image drag_handle drag_handle" at bounding box center [1044, 524] width 1595 height 20
click at [1147, 527] on div "Image drag_handle drag_handle" at bounding box center [1044, 524] width 1595 height 20
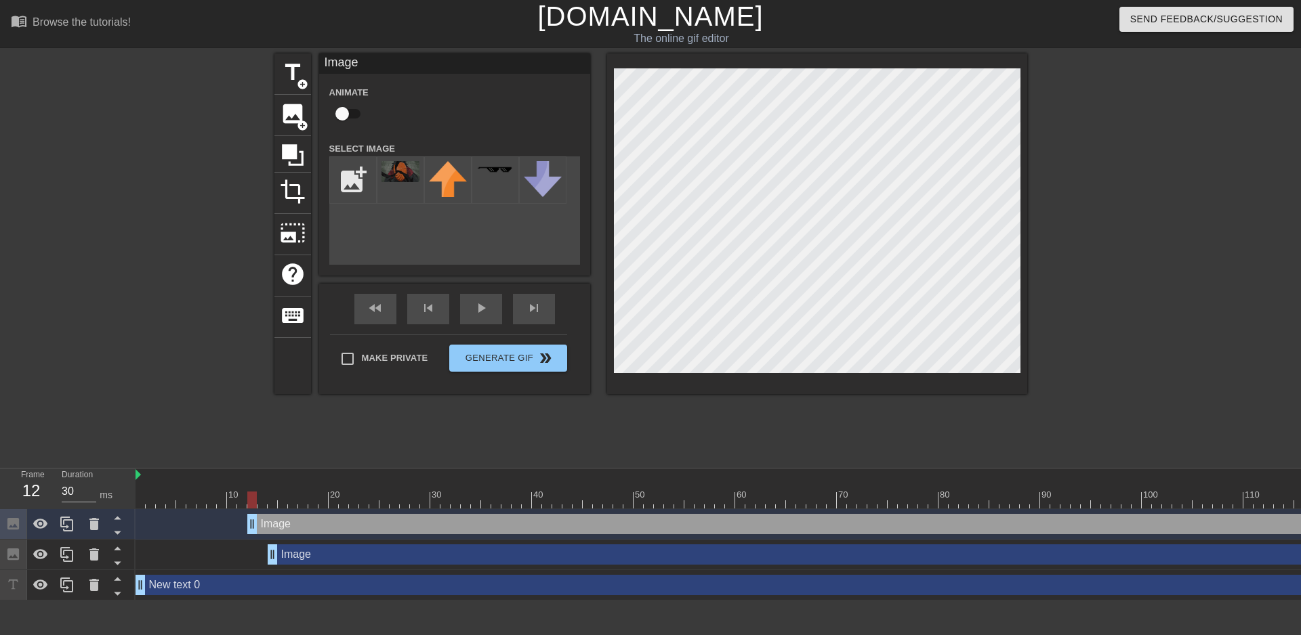
drag, startPoint x: 1161, startPoint y: 527, endPoint x: 1237, endPoint y: 542, distance: 77.3
click at [1237, 542] on div "Image drag_handle drag_handle Image drag_handle drag_handle New text 0 drag_han…" at bounding box center [717, 554] width 1165 height 91
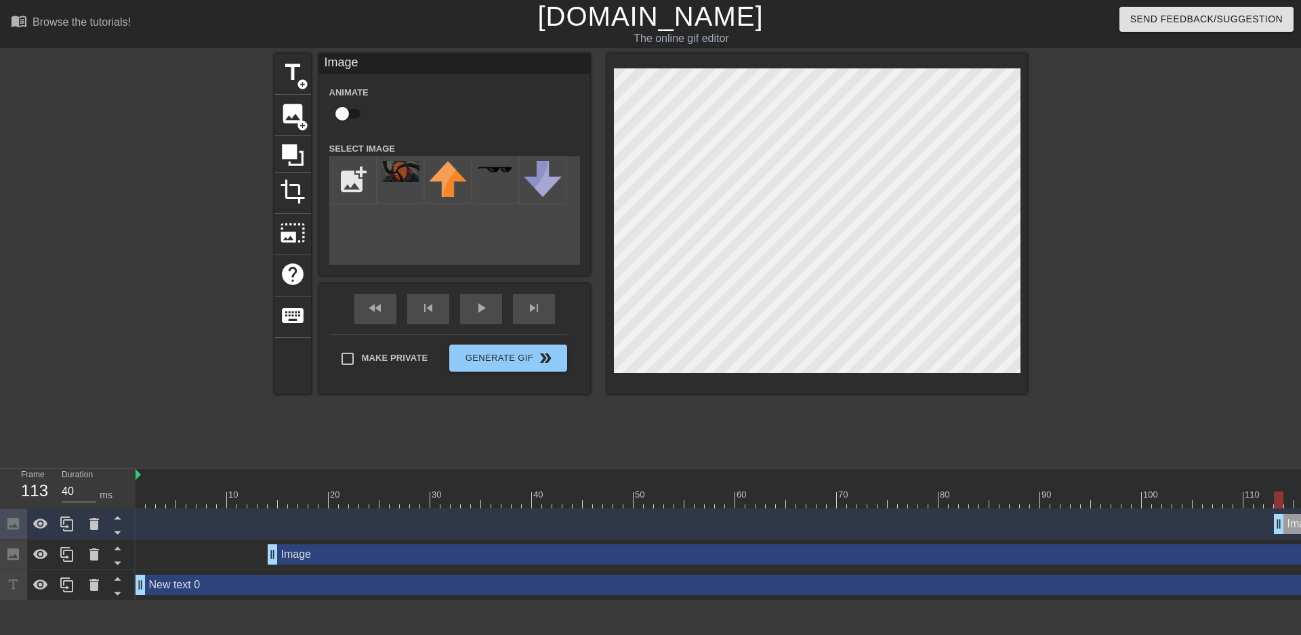
drag, startPoint x: 251, startPoint y: 527, endPoint x: 1290, endPoint y: 525, distance: 1039.1
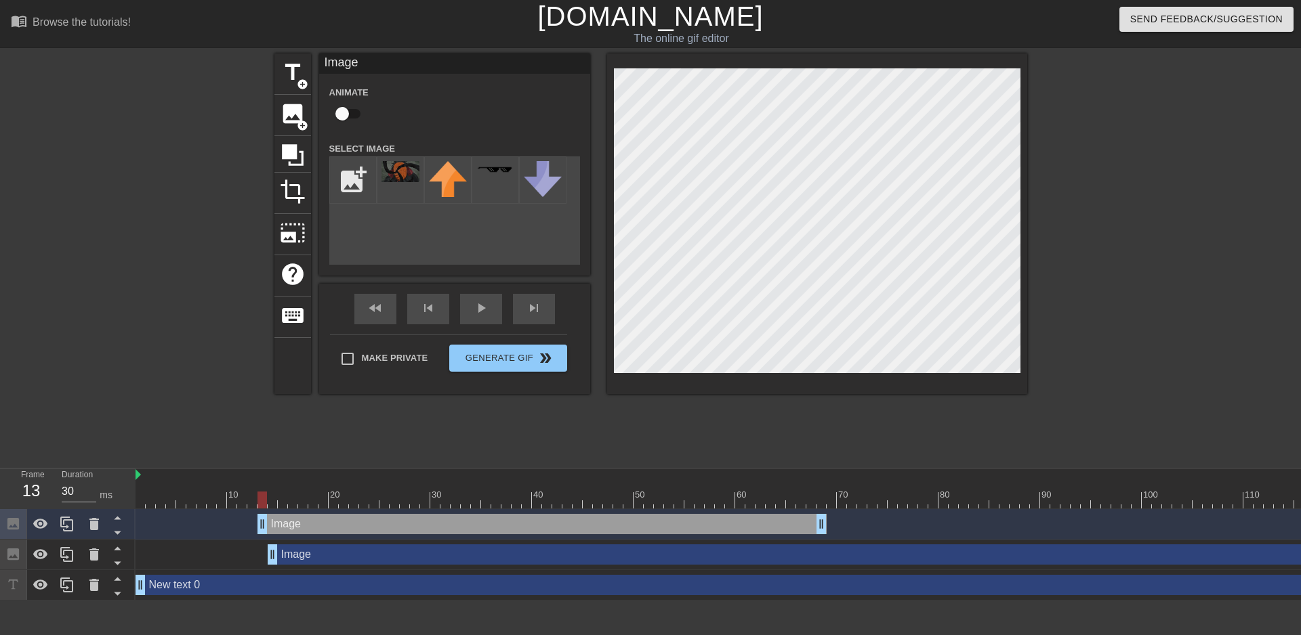
drag, startPoint x: 1294, startPoint y: 525, endPoint x: 275, endPoint y: 532, distance: 1018.8
click at [269, 534] on div "Image drag_handle drag_handle" at bounding box center [541, 524] width 569 height 20
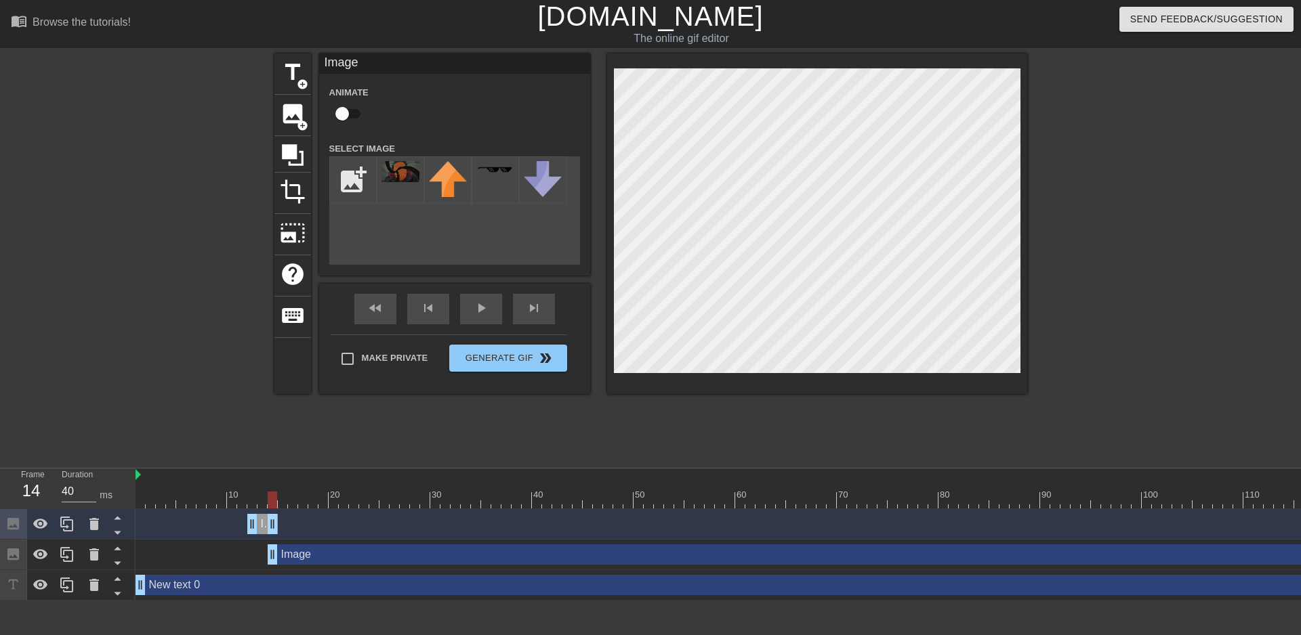
drag, startPoint x: 635, startPoint y: 541, endPoint x: 268, endPoint y: 528, distance: 366.7
click at [268, 528] on div "Image drag_handle drag_handle" at bounding box center [988, 524] width 1707 height 20
drag, startPoint x: 360, startPoint y: 536, endPoint x: 148, endPoint y: 517, distance: 212.9
click at [148, 517] on div "10 20 30 40 50 60 70 80 90 100 110 120 130 140 150 160" at bounding box center [717, 535] width 1165 height 132
click at [485, 316] on span "play_arrow" at bounding box center [481, 308] width 16 height 16
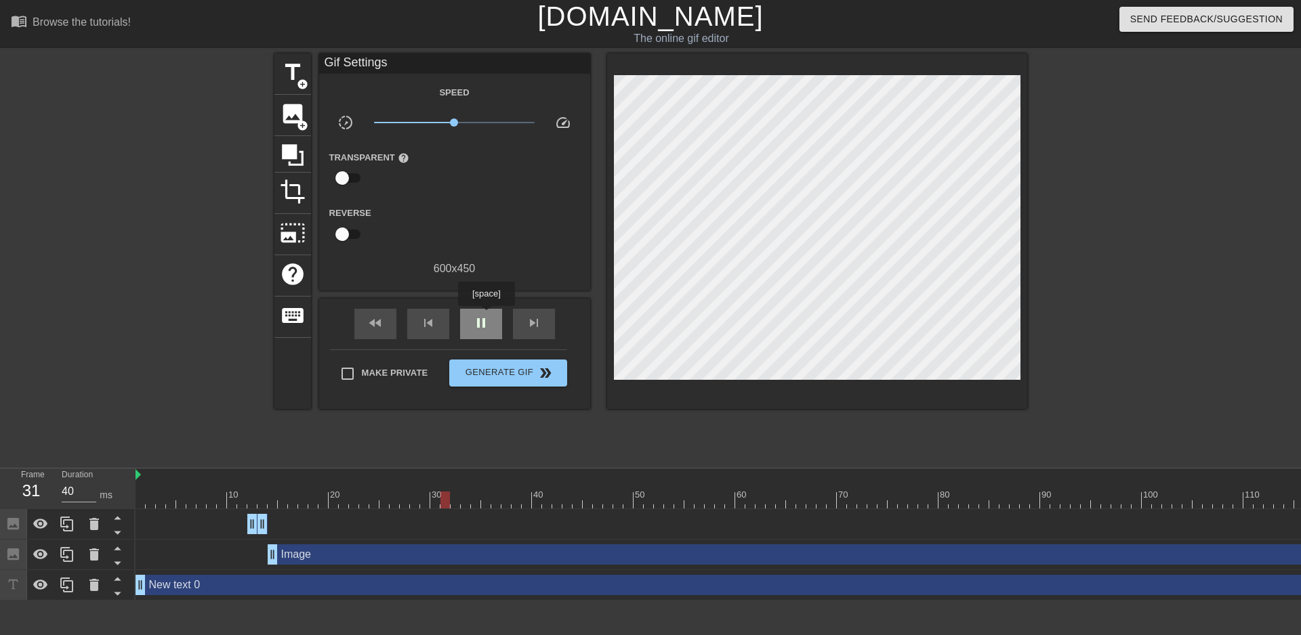
click at [486, 316] on span "pause" at bounding box center [481, 323] width 16 height 16
type input "30"
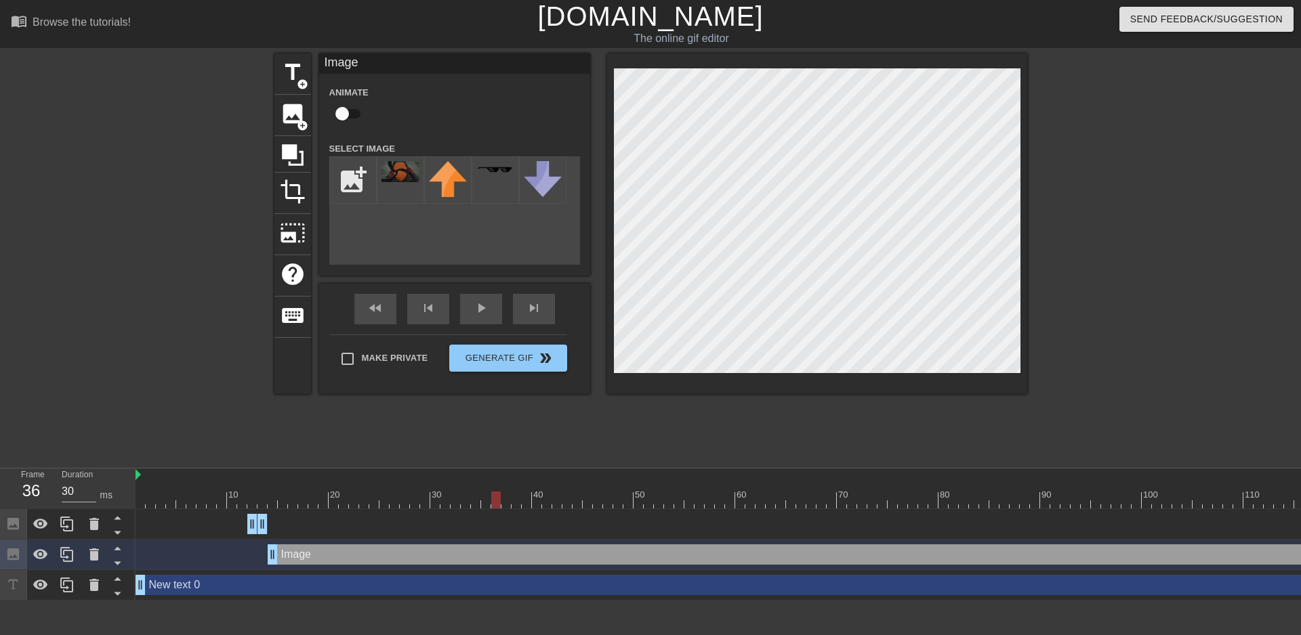
click at [345, 115] on input "checkbox" at bounding box center [341, 114] width 77 height 26
click at [353, 116] on input "checkbox" at bounding box center [354, 114] width 77 height 26
click at [353, 116] on input "checkbox" at bounding box center [341, 114] width 77 height 26
click at [316, 101] on input "checkbox" at bounding box center [354, 114] width 77 height 26
drag, startPoint x: 1242, startPoint y: 236, endPoint x: 356, endPoint y: 112, distance: 894.6
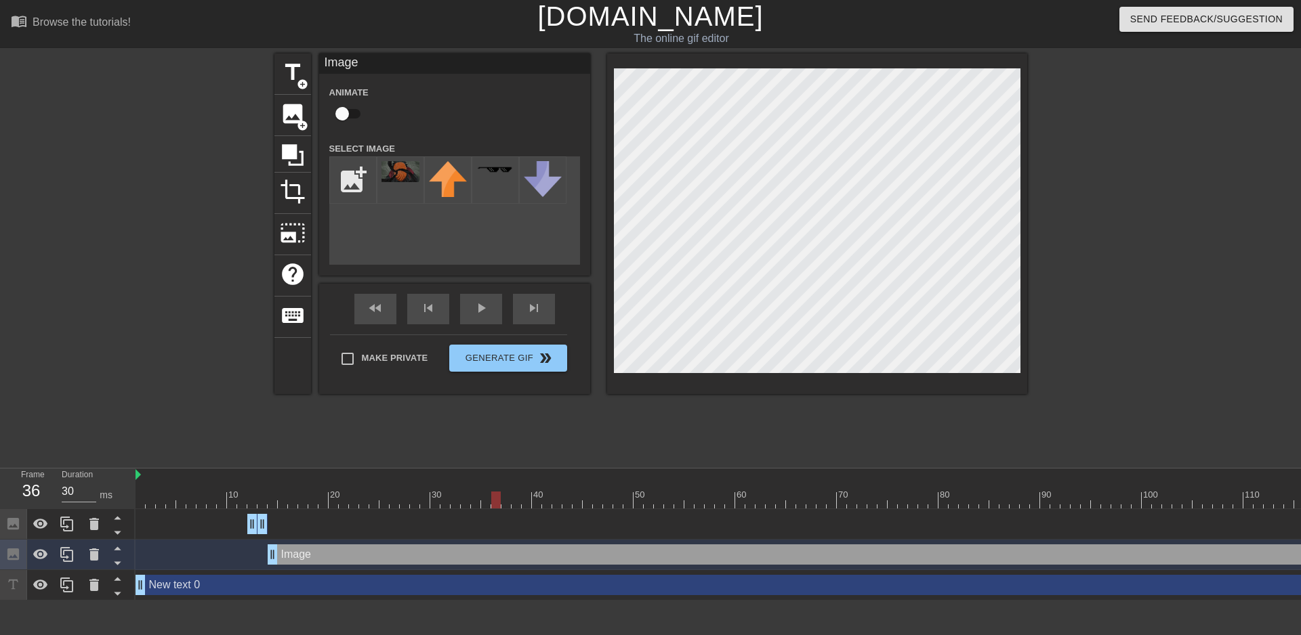
click at [358, 107] on input "checkbox" at bounding box center [341, 114] width 77 height 26
click at [356, 113] on input "checkbox" at bounding box center [354, 114] width 77 height 26
click at [356, 114] on input "checkbox" at bounding box center [341, 114] width 77 height 26
checkbox input "true"
click at [141, 473] on div at bounding box center [988, 476] width 1707 height 14
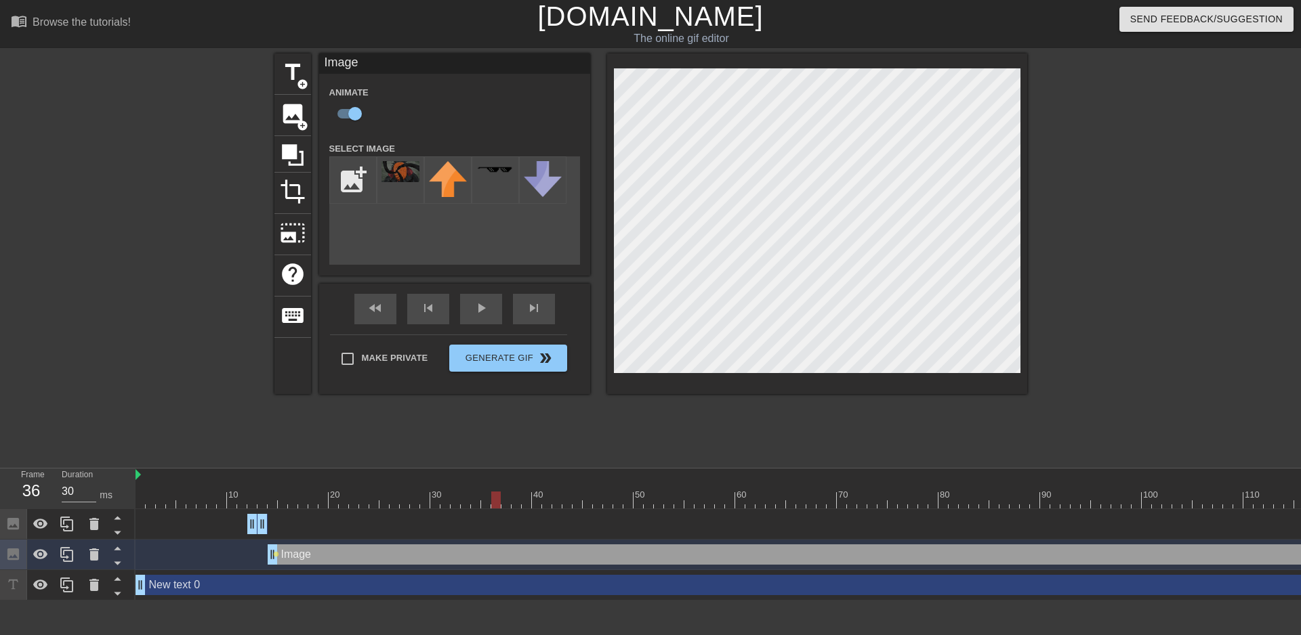
click at [141, 473] on div at bounding box center [988, 476] width 1707 height 14
click at [402, 601] on html "menu_book Browse the tutorials! Gifntext.com The online gif editor Send Feedbac…" at bounding box center [650, 300] width 1301 height 601
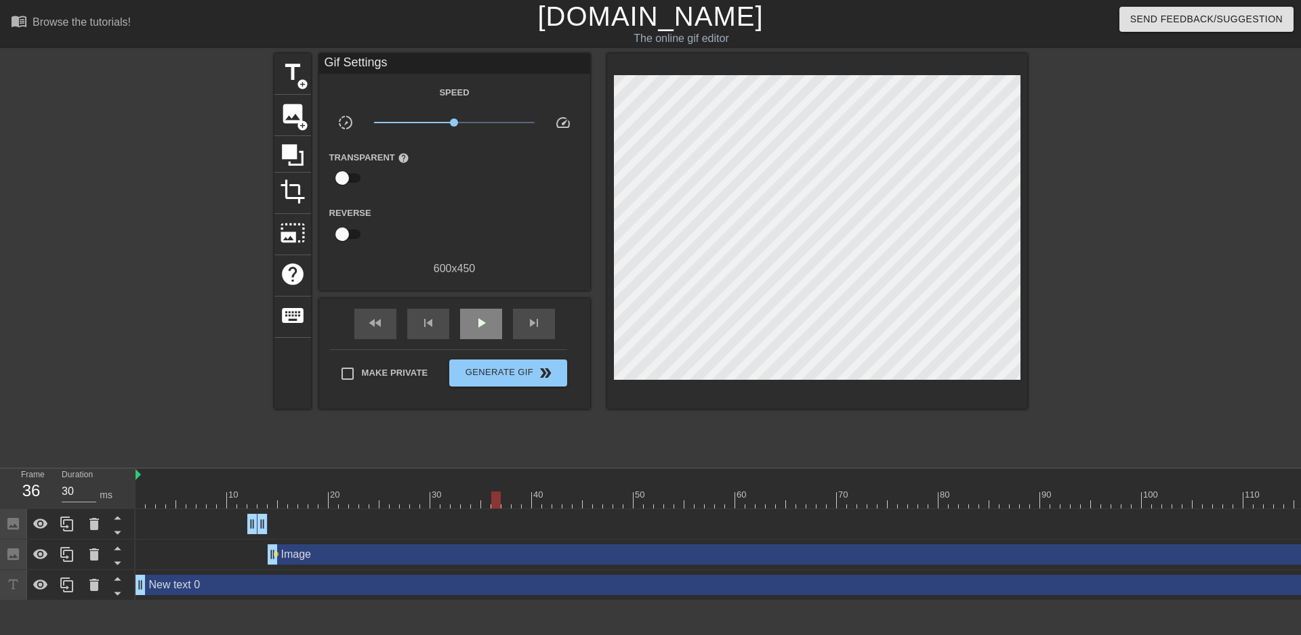
click at [453, 324] on div "fast_rewind skip_previous play_arrow skip_next" at bounding box center [454, 324] width 221 height 51
click at [478, 326] on span "play_arrow" at bounding box center [481, 323] width 16 height 16
type input "30"
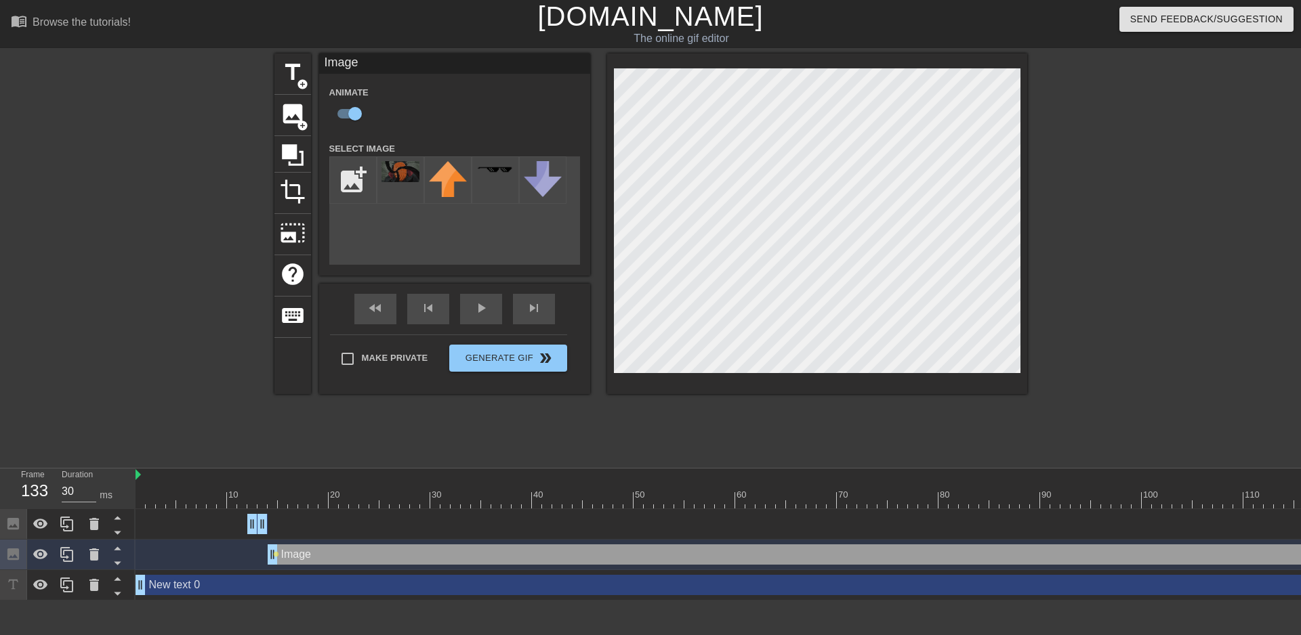
click at [1290, 590] on div "menu_book Browse the tutorials! Gifntext.com The online gif editor Send Feedbac…" at bounding box center [650, 300] width 1301 height 601
click at [355, 182] on input "file" at bounding box center [353, 180] width 46 height 46
type input "C:\fakepath\obito.gif"
click at [406, 183] on div at bounding box center [400, 179] width 47 height 47
click at [413, 181] on img at bounding box center [400, 171] width 38 height 21
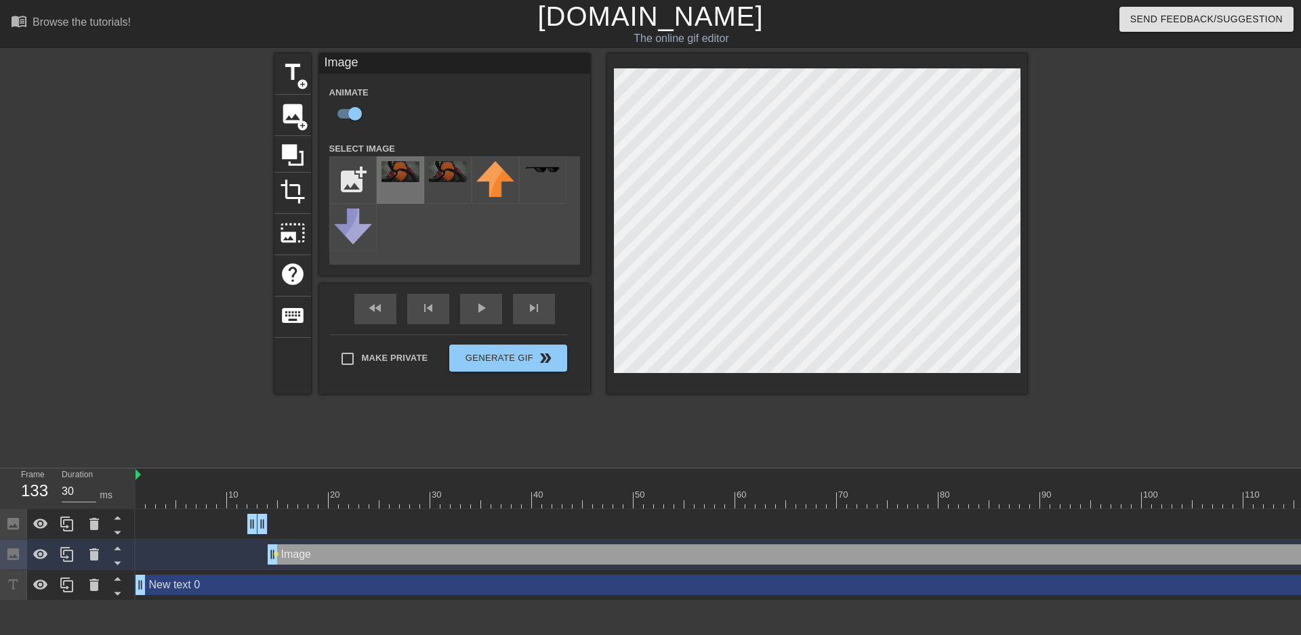
click at [398, 175] on img at bounding box center [400, 171] width 38 height 21
click at [442, 177] on img at bounding box center [448, 171] width 38 height 21
click at [354, 175] on input "file" at bounding box center [353, 180] width 46 height 46
drag, startPoint x: 451, startPoint y: 182, endPoint x: 445, endPoint y: 171, distance: 12.4
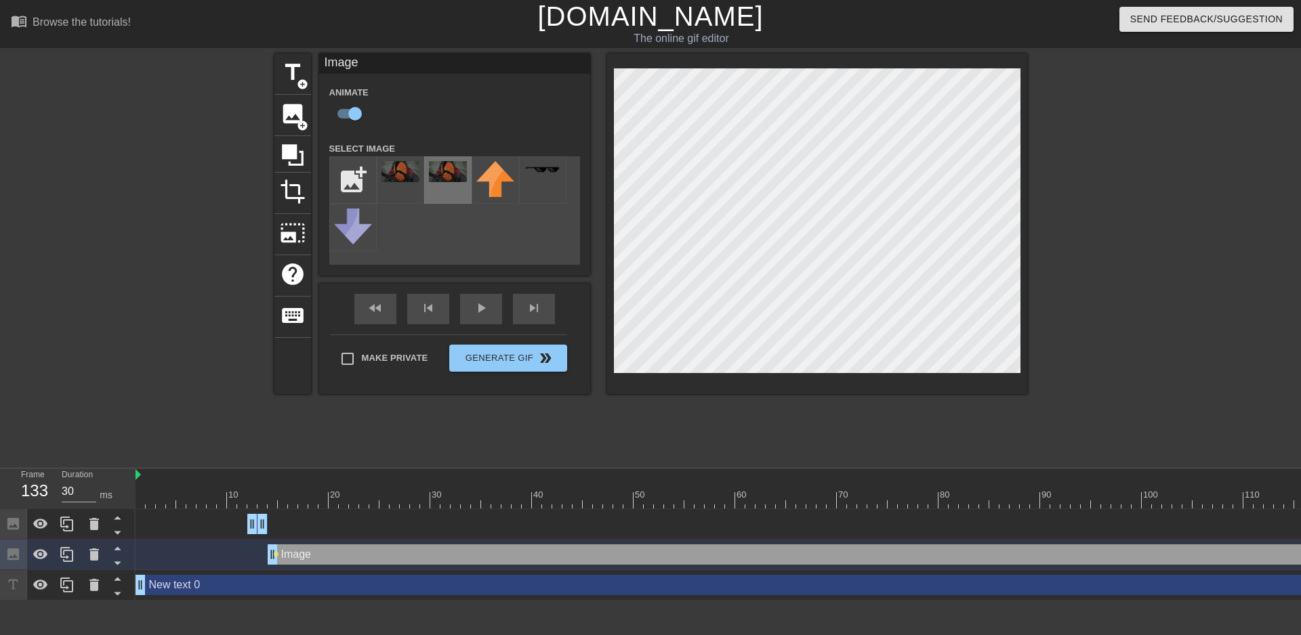
click at [445, 171] on img at bounding box center [448, 171] width 38 height 21
click at [481, 312] on div "play_arrow" at bounding box center [481, 309] width 42 height 30
drag, startPoint x: 404, startPoint y: 173, endPoint x: 1110, endPoint y: 289, distance: 715.3
click at [1290, 297] on div "title add_circle image add_circle crop photo_size_select_large help keyboard Im…" at bounding box center [650, 257] width 1301 height 406
type input "30"
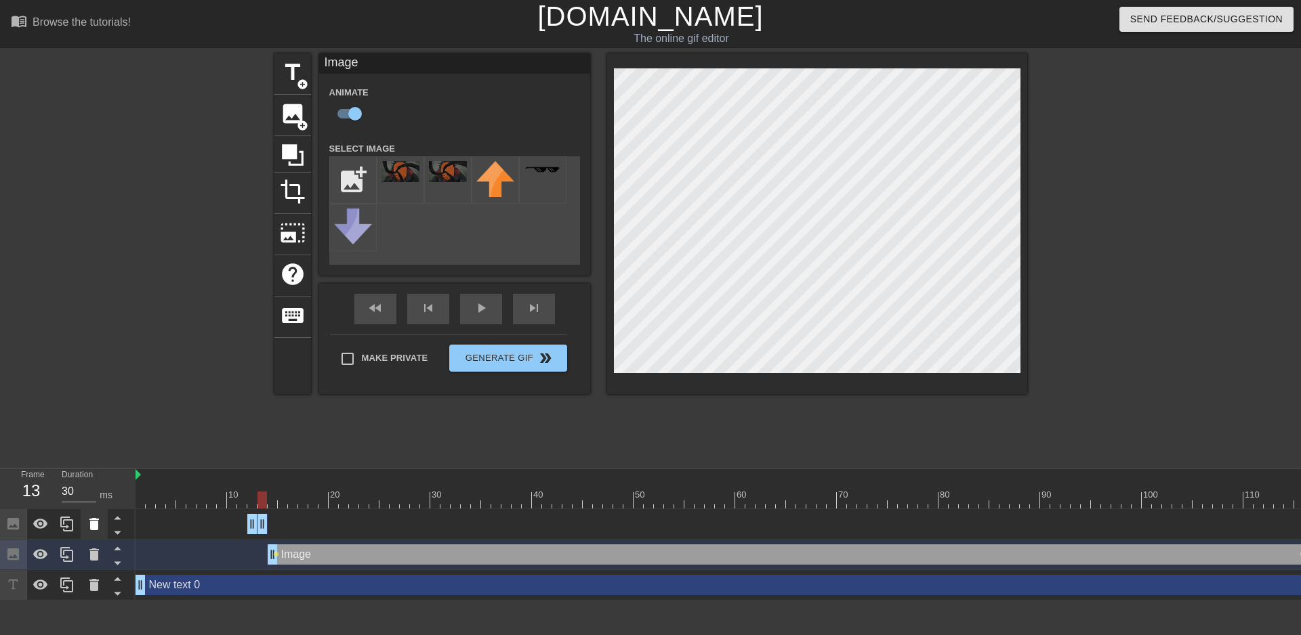
click at [98, 526] on icon at bounding box center [94, 524] width 16 height 16
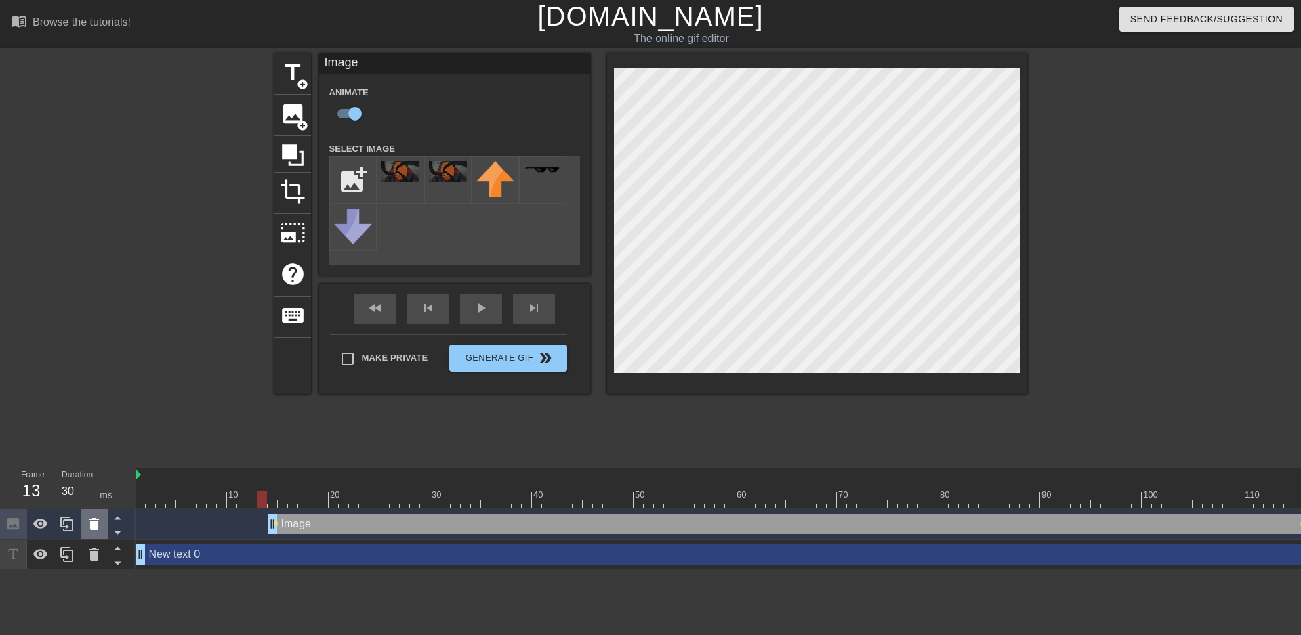
click at [100, 523] on icon at bounding box center [94, 524] width 16 height 16
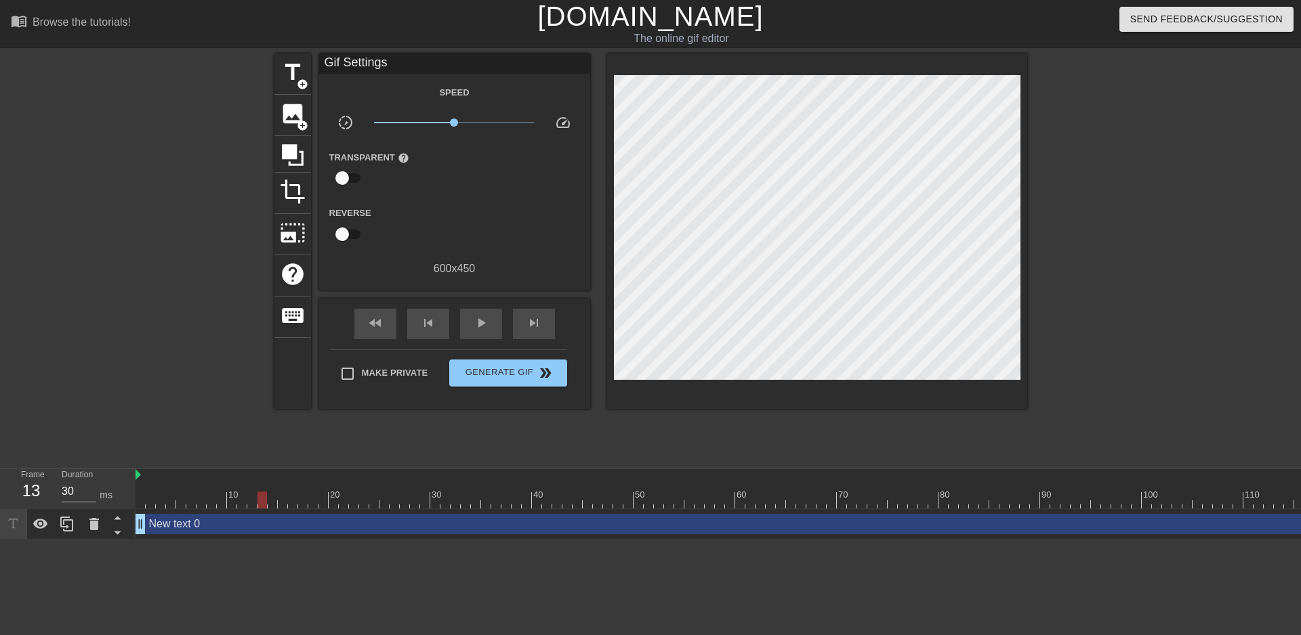
click at [190, 497] on div at bounding box center [988, 500] width 1707 height 17
click at [284, 164] on icon at bounding box center [293, 155] width 26 height 26
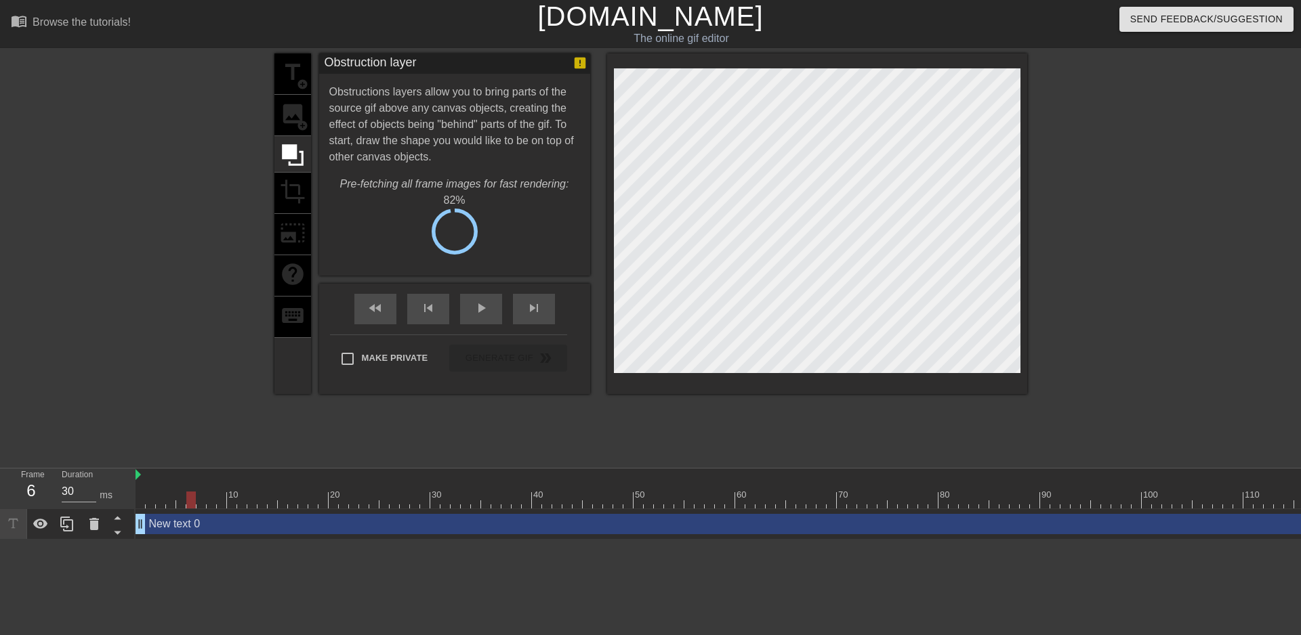
click at [295, 176] on div "title add_circle image add_circle crop photo_size_select_large help keyboard" at bounding box center [292, 224] width 37 height 341
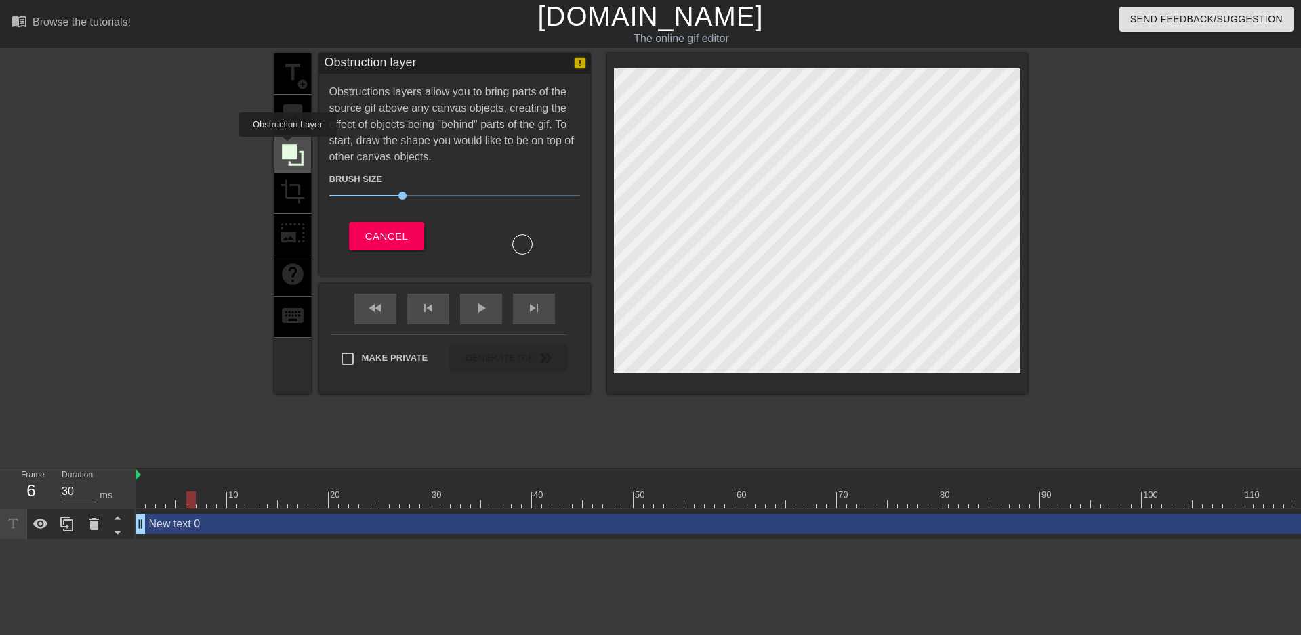
click at [287, 146] on icon at bounding box center [293, 155] width 22 height 22
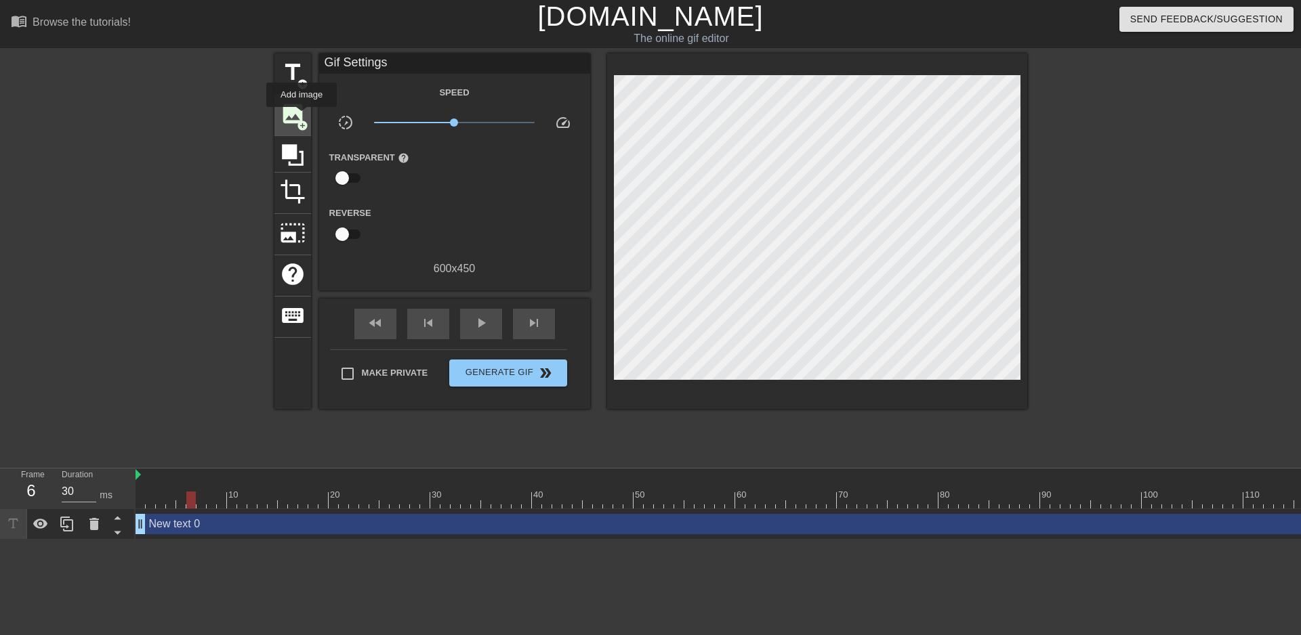
click at [301, 117] on span "image" at bounding box center [293, 114] width 26 height 26
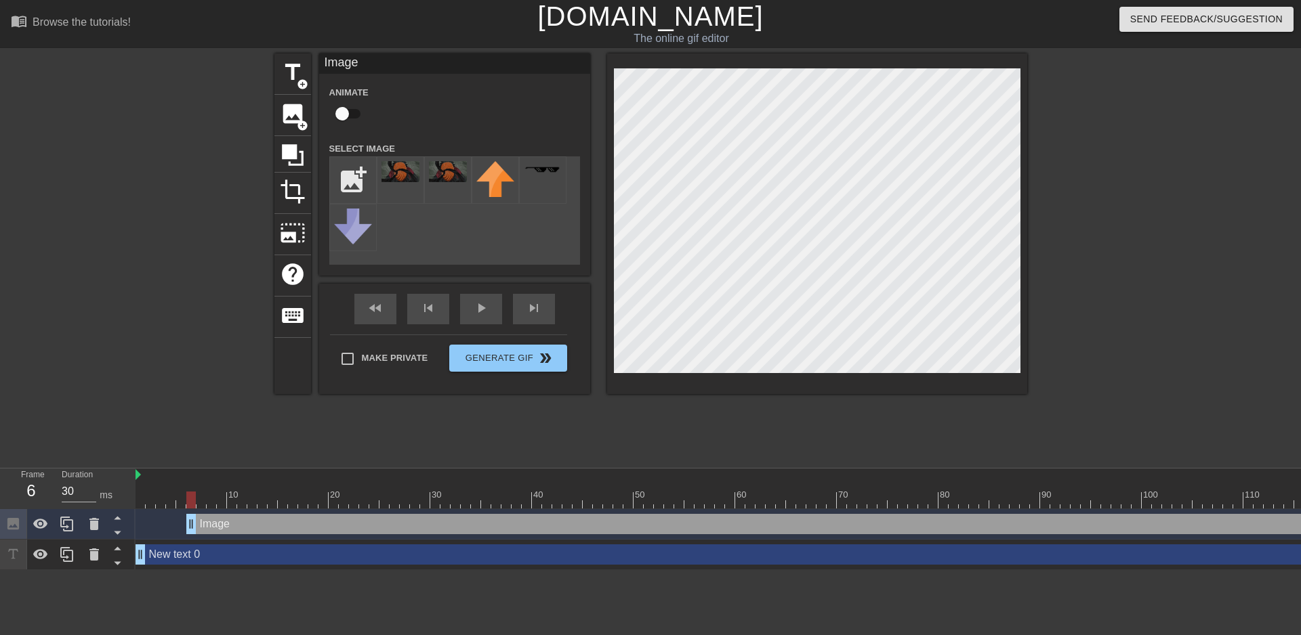
click at [356, 109] on input "checkbox" at bounding box center [341, 114] width 77 height 26
checkbox input "true"
click at [441, 178] on img at bounding box center [448, 171] width 38 height 21
click at [408, 174] on img at bounding box center [400, 171] width 38 height 21
click at [400, 174] on img at bounding box center [400, 171] width 38 height 21
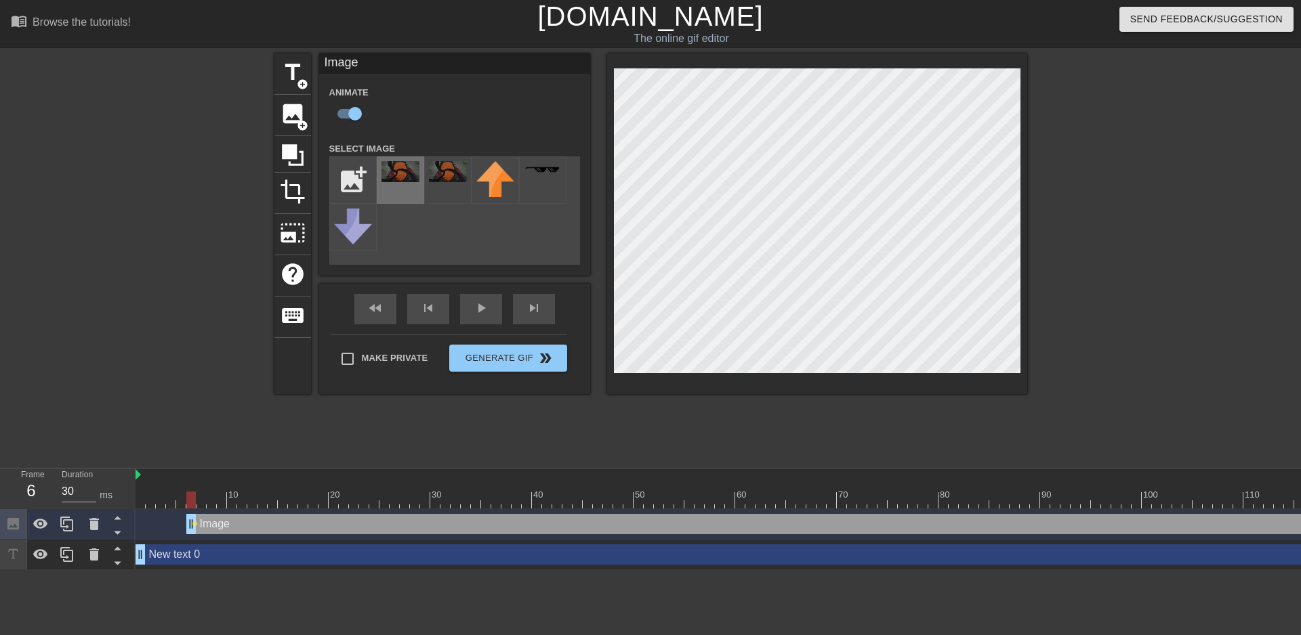
click at [395, 177] on img at bounding box center [400, 171] width 38 height 21
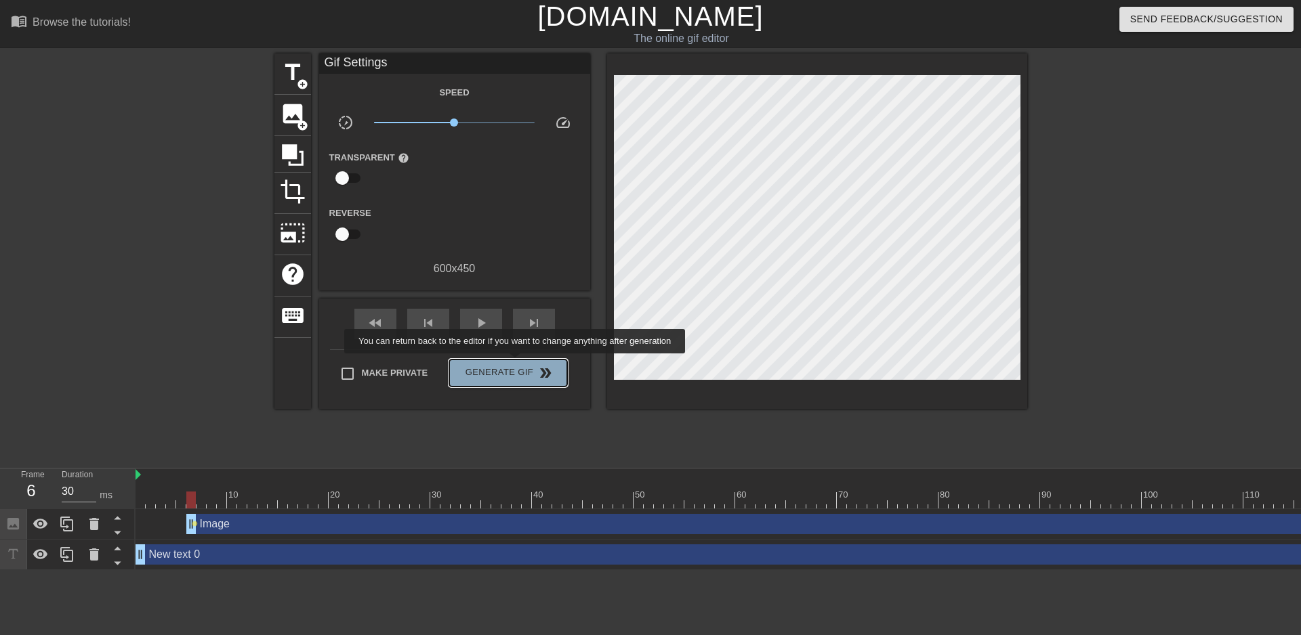
click at [516, 365] on span "Generate Gif double_arrow" at bounding box center [508, 373] width 106 height 16
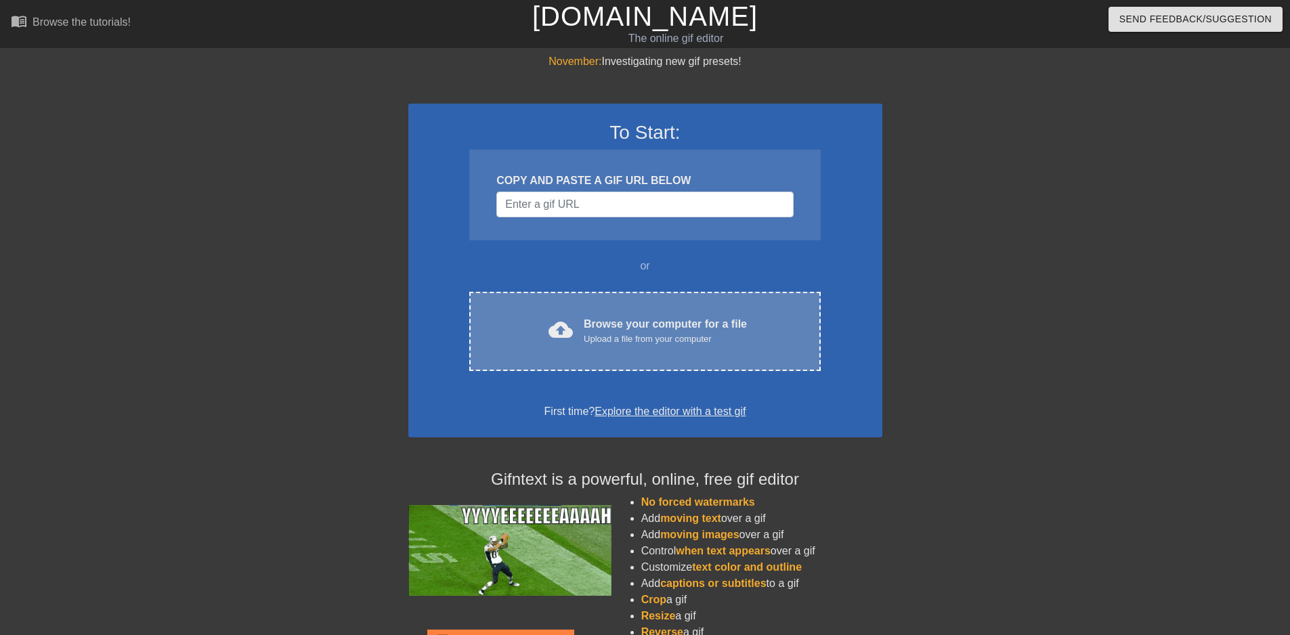
drag, startPoint x: 1187, startPoint y: 417, endPoint x: 522, endPoint y: 342, distance: 670.1
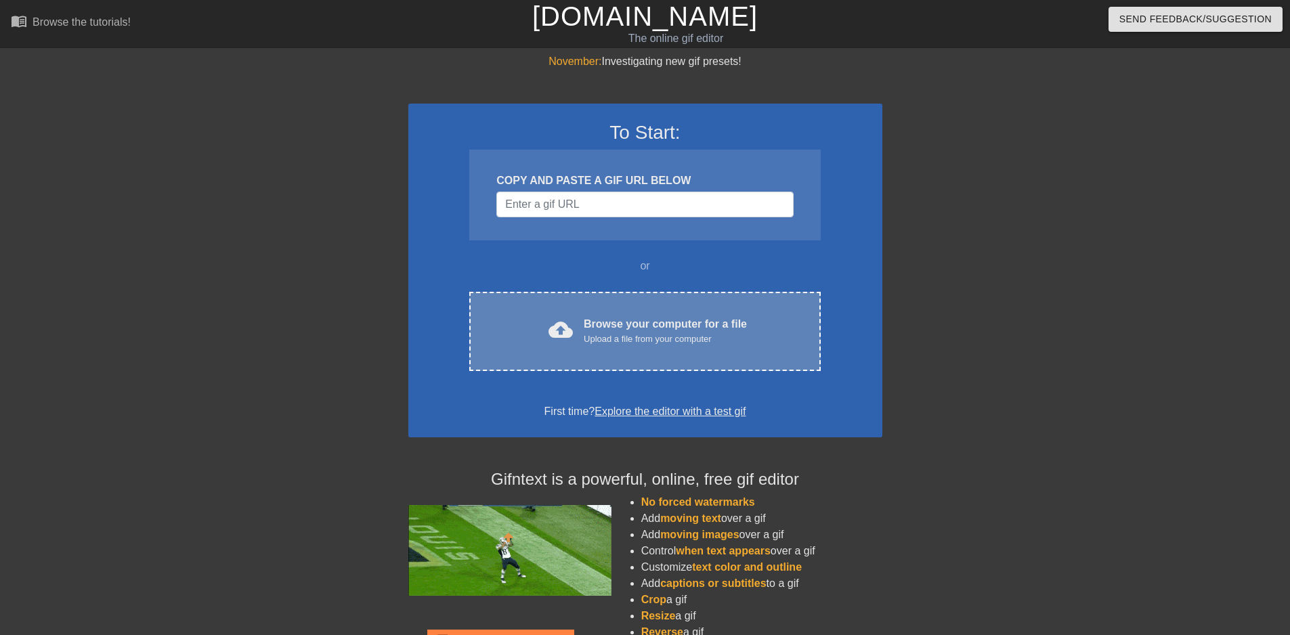
click at [1185, 417] on div "November: Investigating new gif presets! To Start: COPY AND PASTE A GIF URL BEL…" at bounding box center [645, 385] width 1290 height 663
click at [567, 318] on span "cloud_upload" at bounding box center [561, 330] width 24 height 24
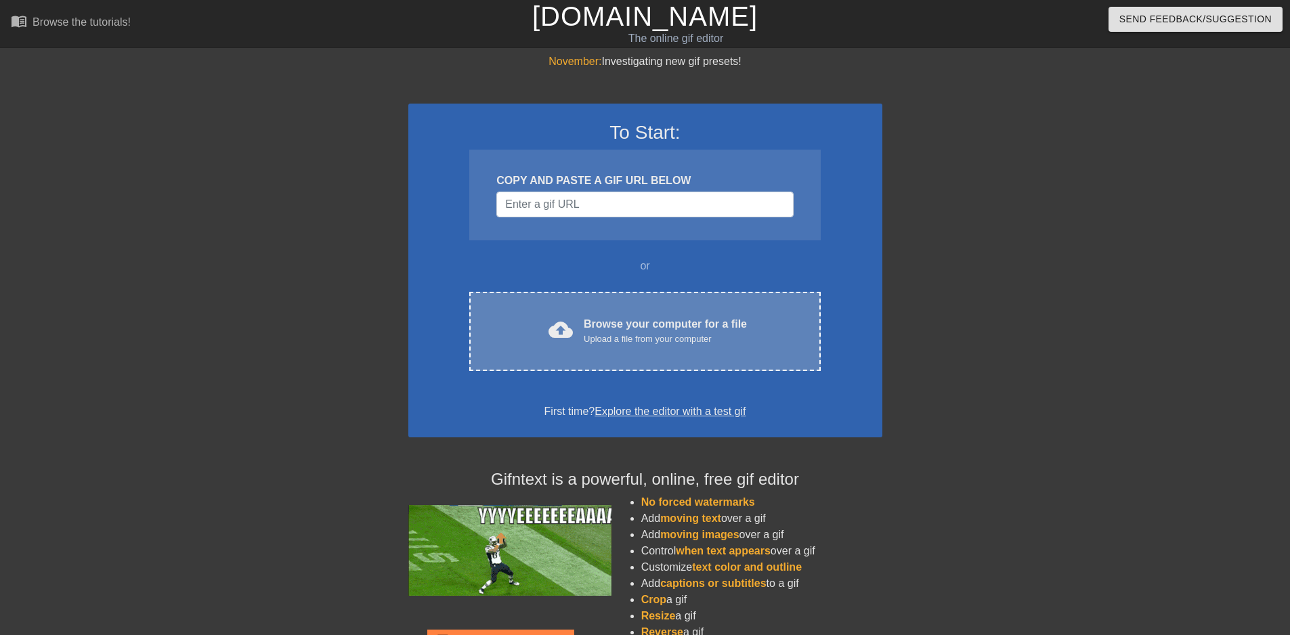
click at [647, 333] on div "Upload a file from your computer" at bounding box center [665, 340] width 163 height 14
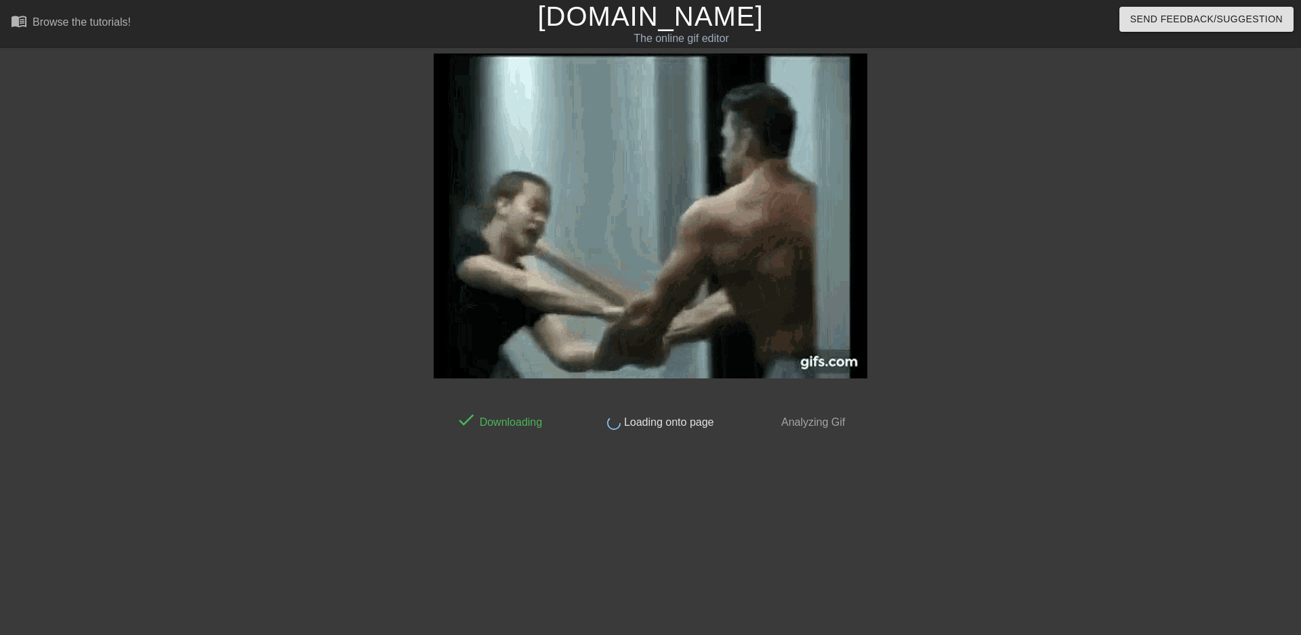
click at [698, 251] on img at bounding box center [651, 216] width 434 height 325
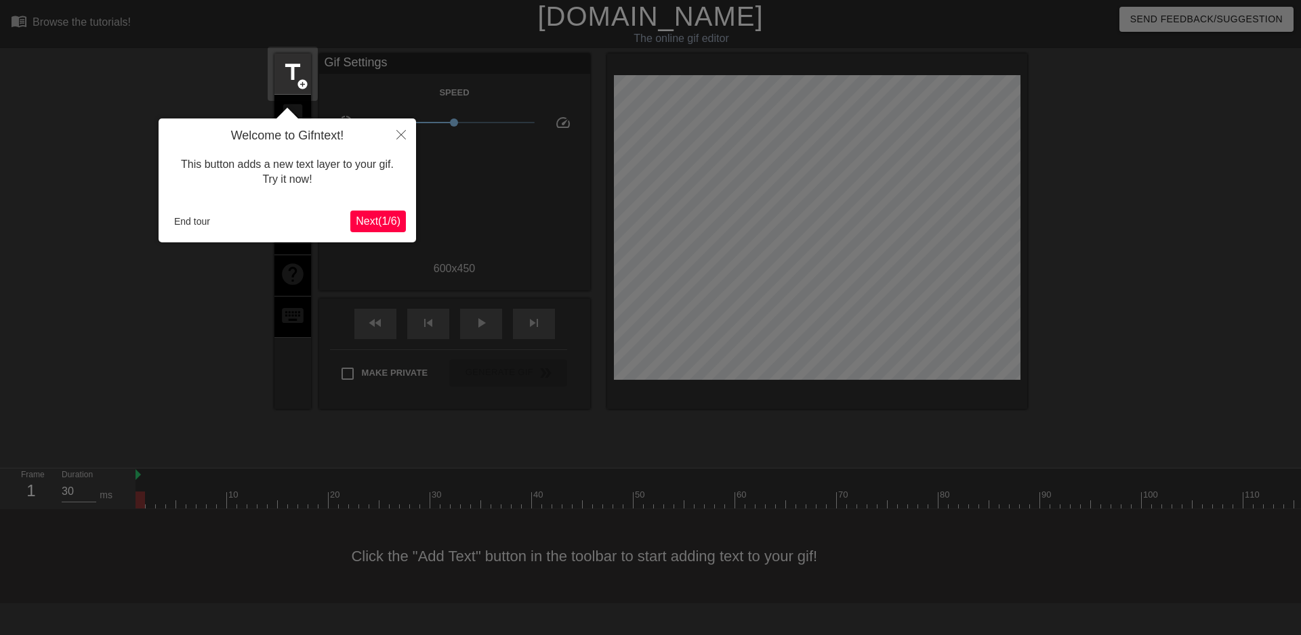
click at [376, 221] on span "Next ( 1 / 6 )" at bounding box center [378, 221] width 45 height 12
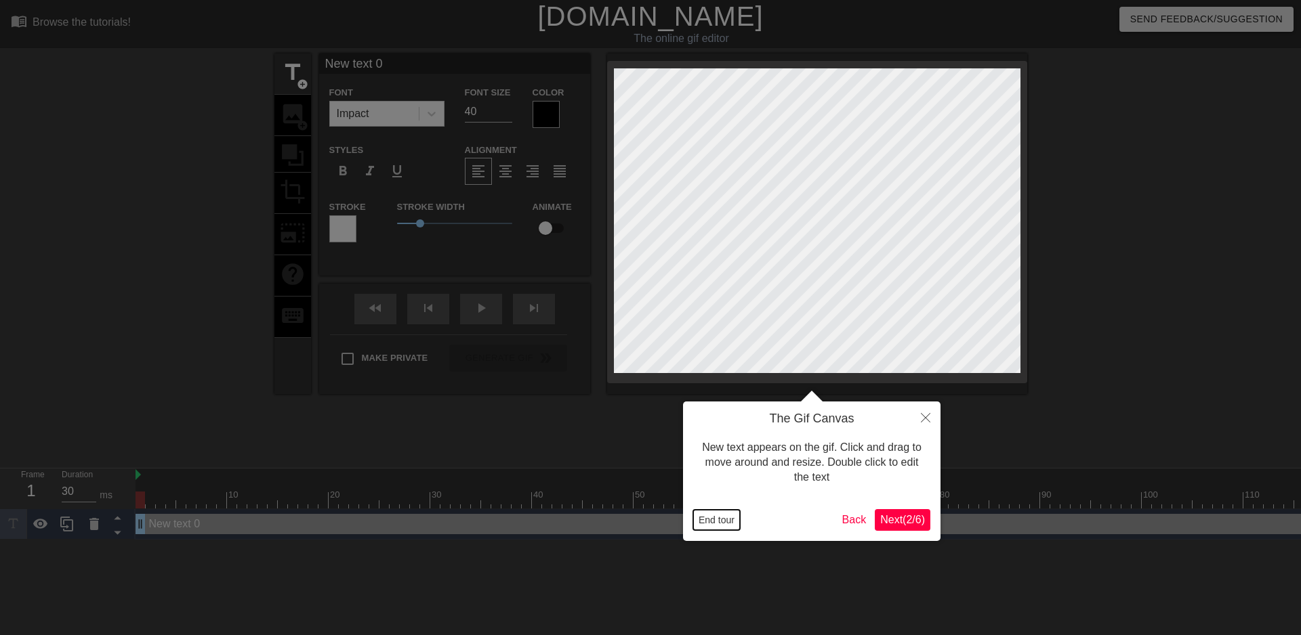
click at [725, 520] on button "End tour" at bounding box center [716, 520] width 47 height 20
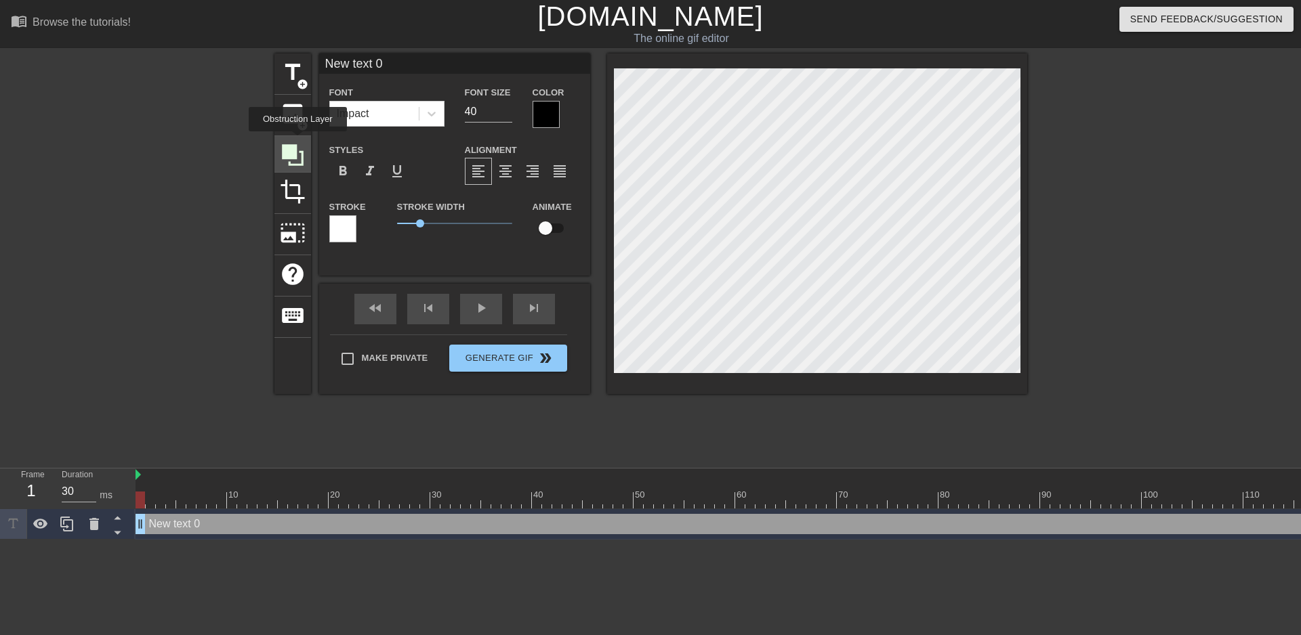
click at [293, 156] on icon at bounding box center [293, 155] width 22 height 22
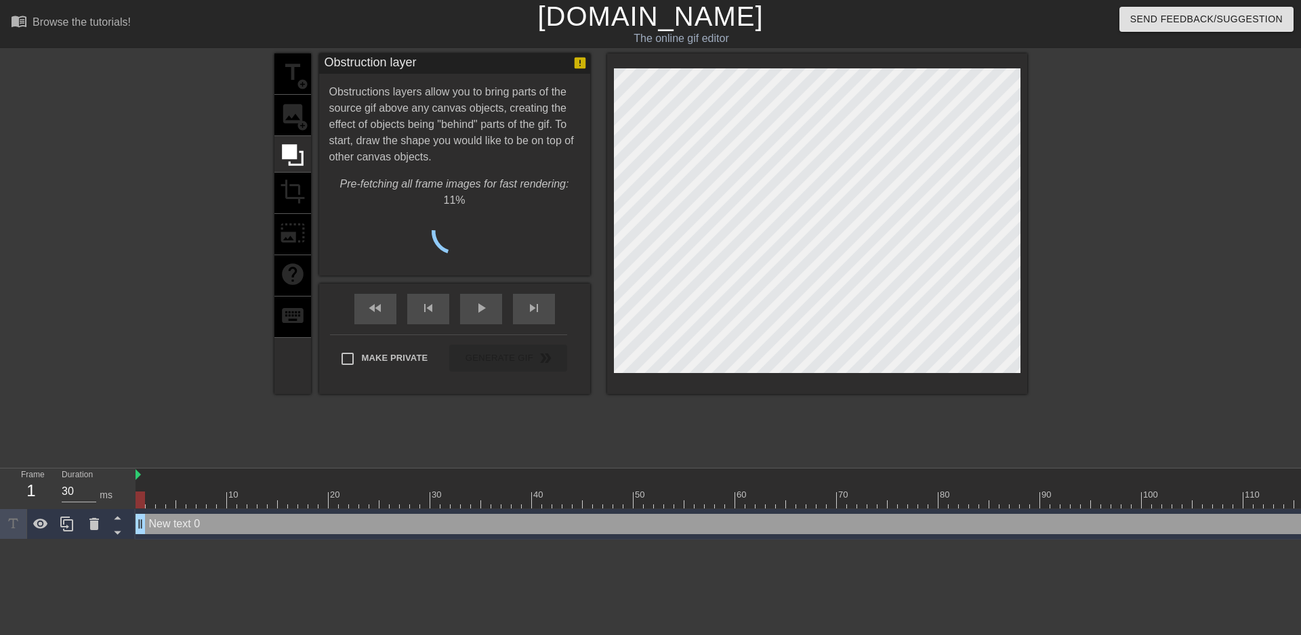
click at [295, 124] on div "title add_circle image add_circle crop photo_size_select_large help keyboard" at bounding box center [292, 224] width 37 height 341
click at [305, 113] on div "title add_circle image add_circle crop photo_size_select_large help keyboard" at bounding box center [292, 224] width 37 height 341
click at [291, 115] on div "title add_circle image add_circle crop photo_size_select_large help keyboard" at bounding box center [292, 224] width 37 height 341
click at [297, 115] on div "title add_circle image add_circle crop photo_size_select_large help keyboard" at bounding box center [292, 224] width 37 height 341
click at [399, 228] on span "Cancel" at bounding box center [386, 237] width 43 height 18
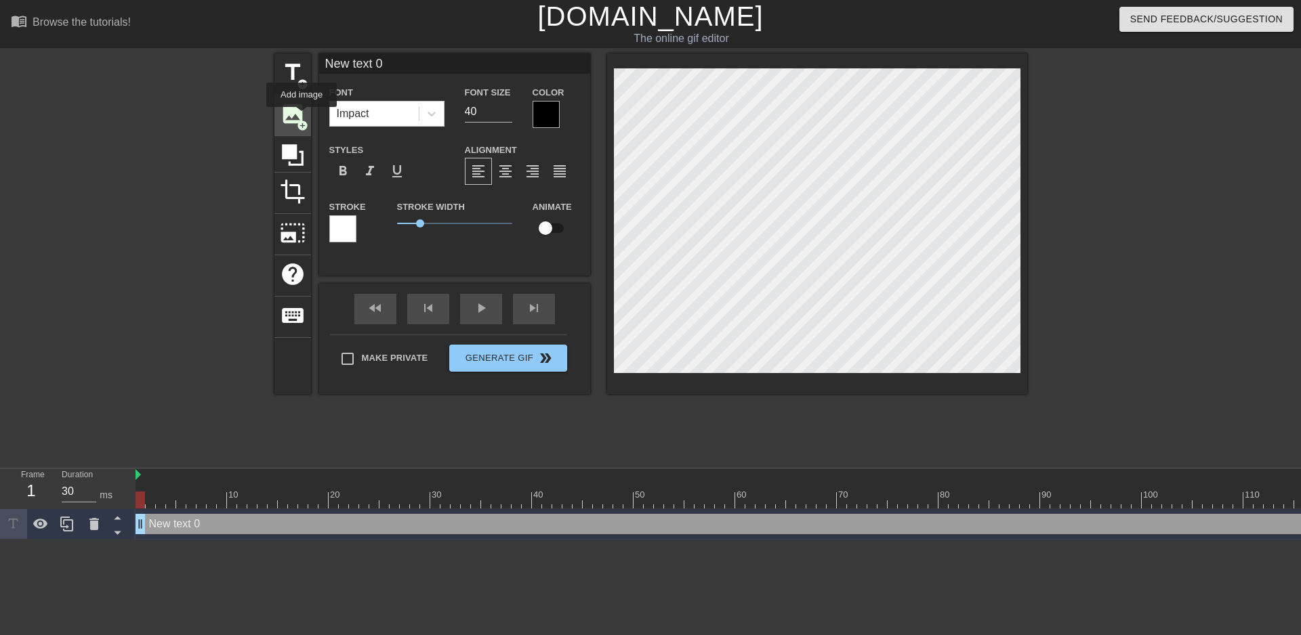
click at [299, 117] on span "image" at bounding box center [293, 114] width 26 height 26
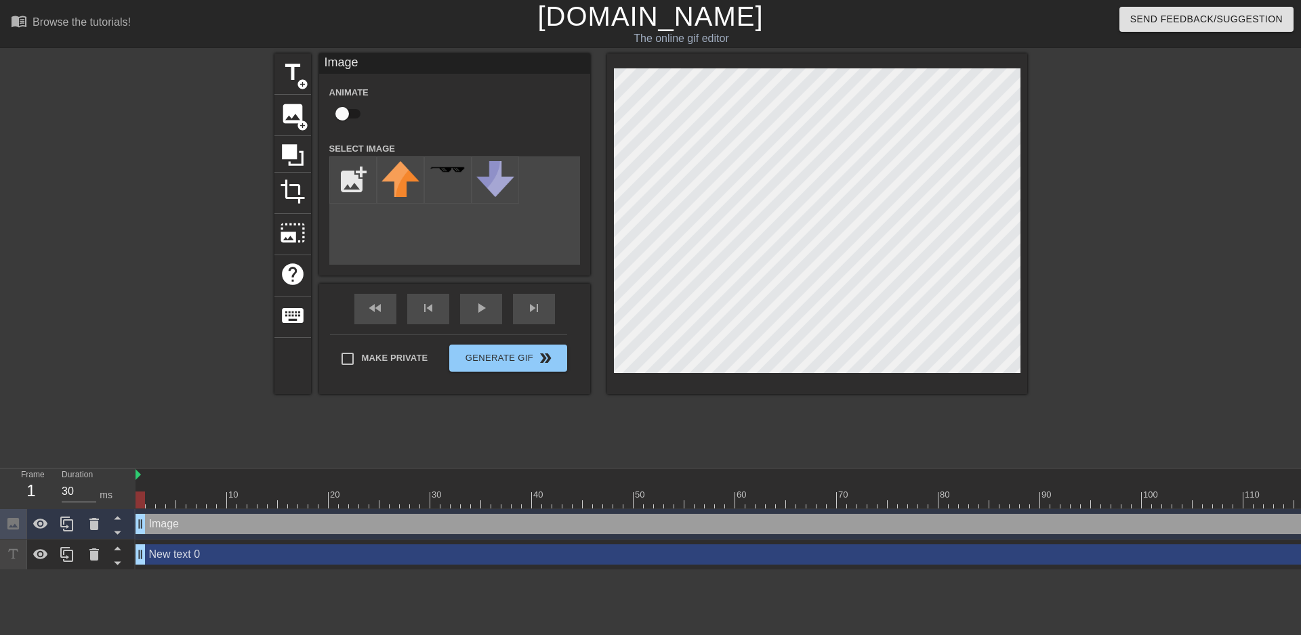
click at [344, 112] on input "checkbox" at bounding box center [341, 114] width 77 height 26
checkbox input "true"
click at [354, 182] on input "file" at bounding box center [353, 180] width 46 height 46
type input "C:\fakepath\obito.gif"
click at [408, 183] on div at bounding box center [400, 179] width 47 height 47
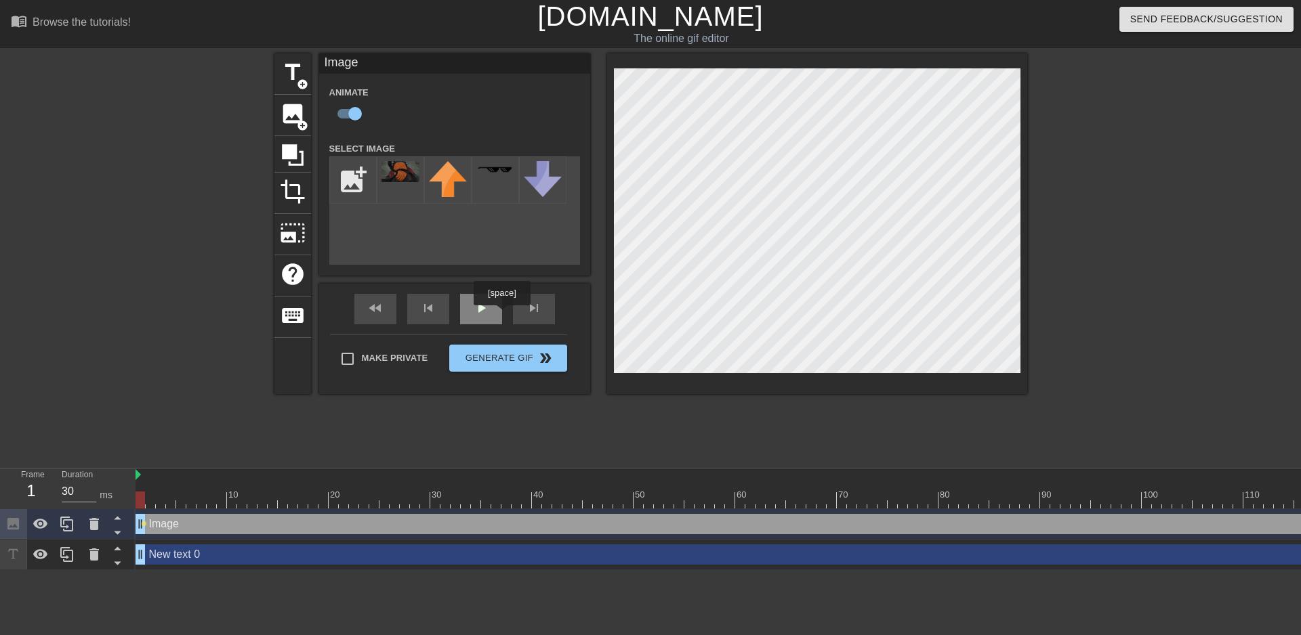
click at [492, 315] on div "play_arrow" at bounding box center [481, 309] width 42 height 30
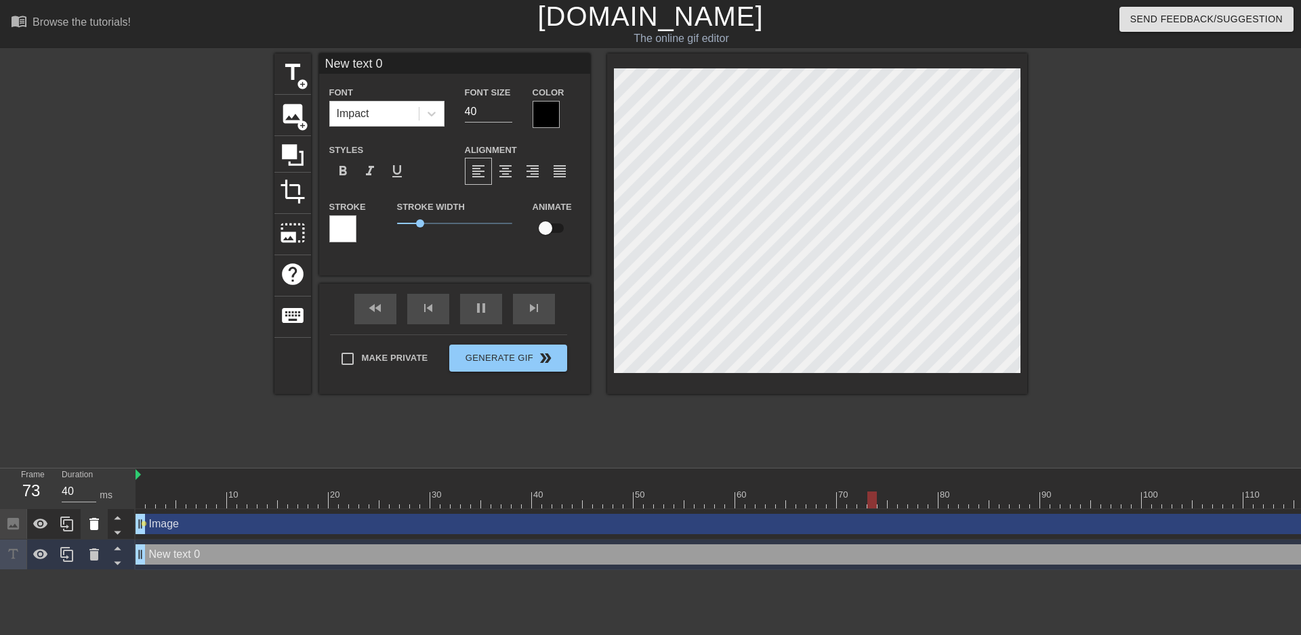
click at [101, 528] on icon at bounding box center [94, 524] width 16 height 16
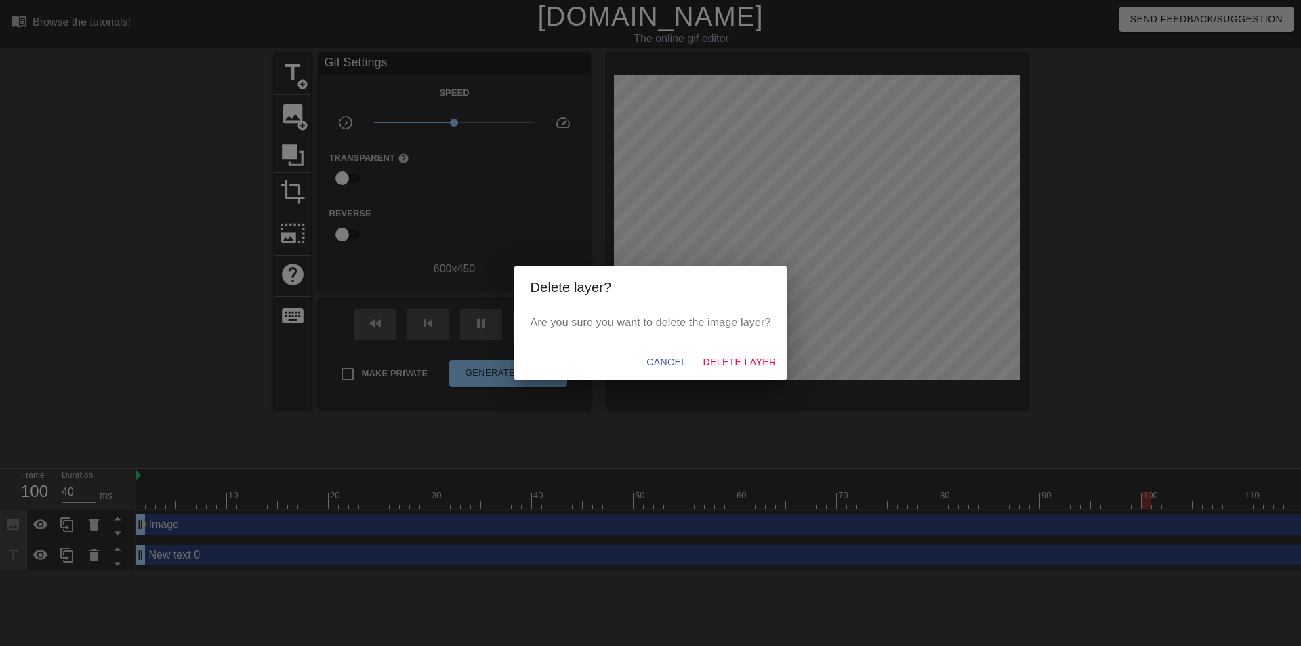
click at [740, 375] on div "Cancel Delete Layer" at bounding box center [650, 362] width 273 height 36
click at [742, 365] on span "Delete Layer" at bounding box center [738, 362] width 73 height 17
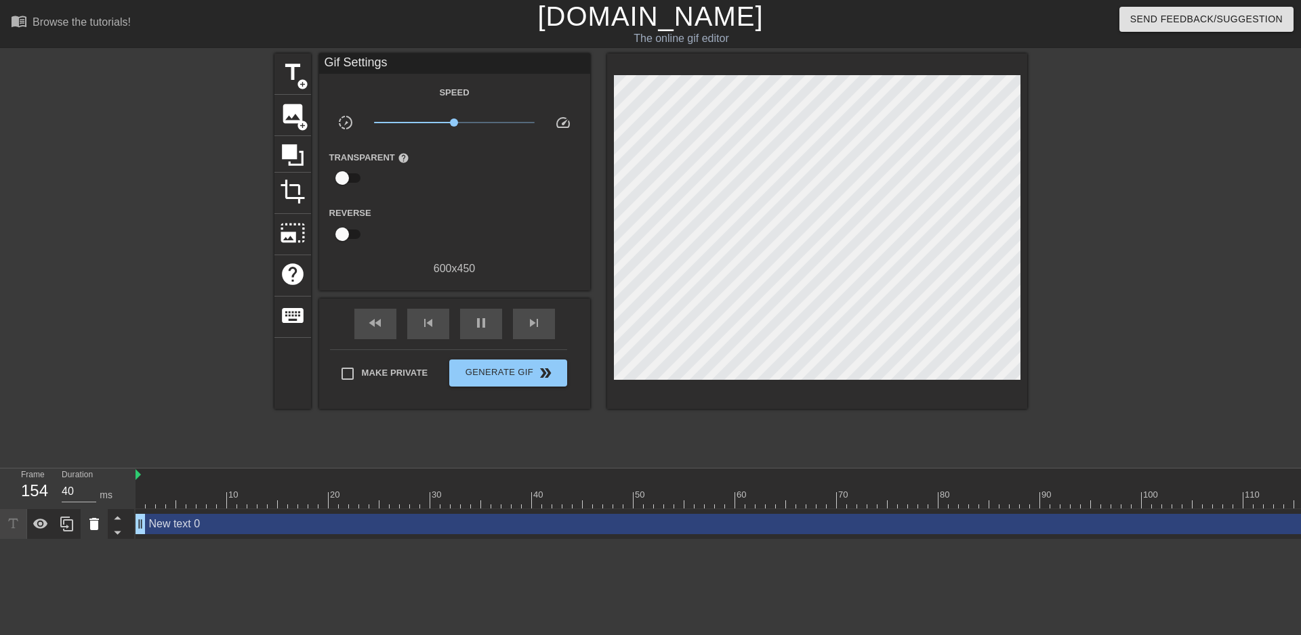
click at [94, 522] on icon at bounding box center [93, 524] width 9 height 12
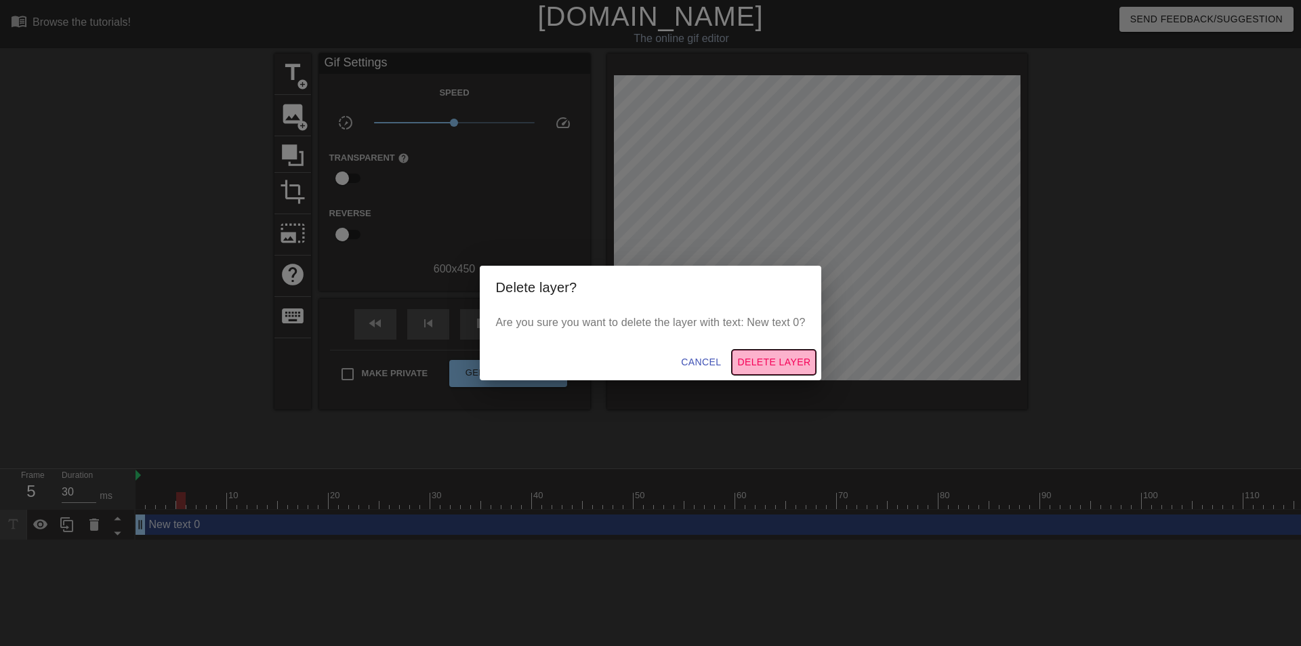
click at [788, 358] on span "Delete Layer" at bounding box center [773, 362] width 73 height 17
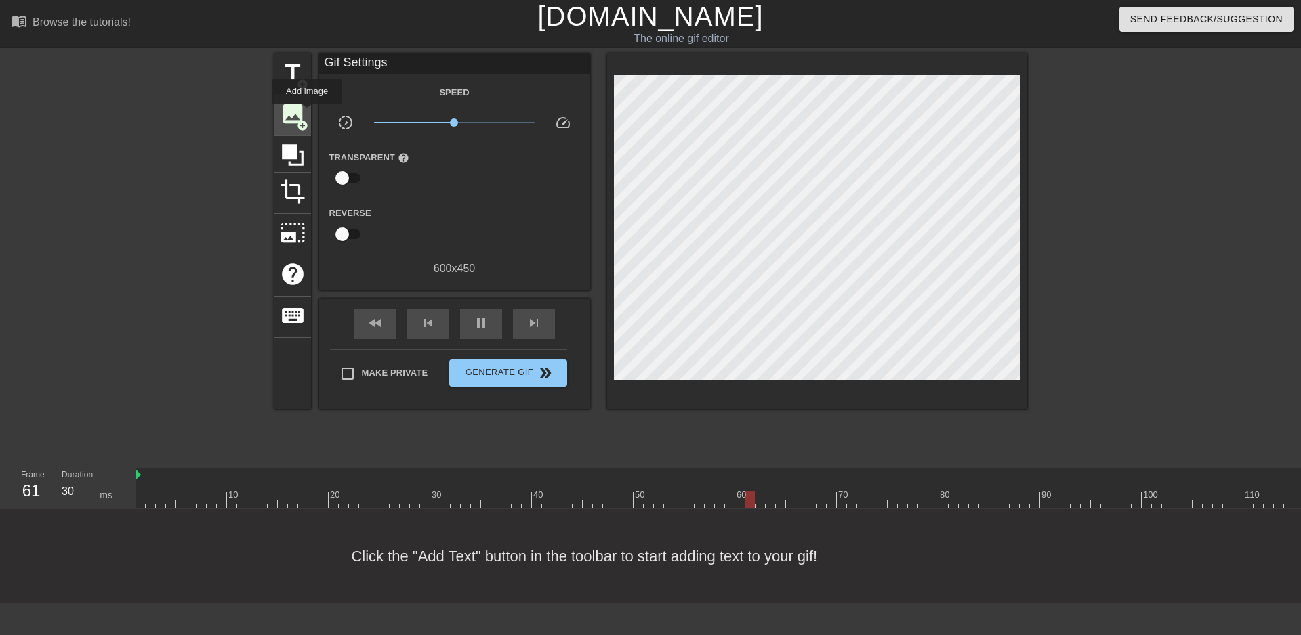
click at [307, 113] on div "image add_circle" at bounding box center [292, 115] width 37 height 41
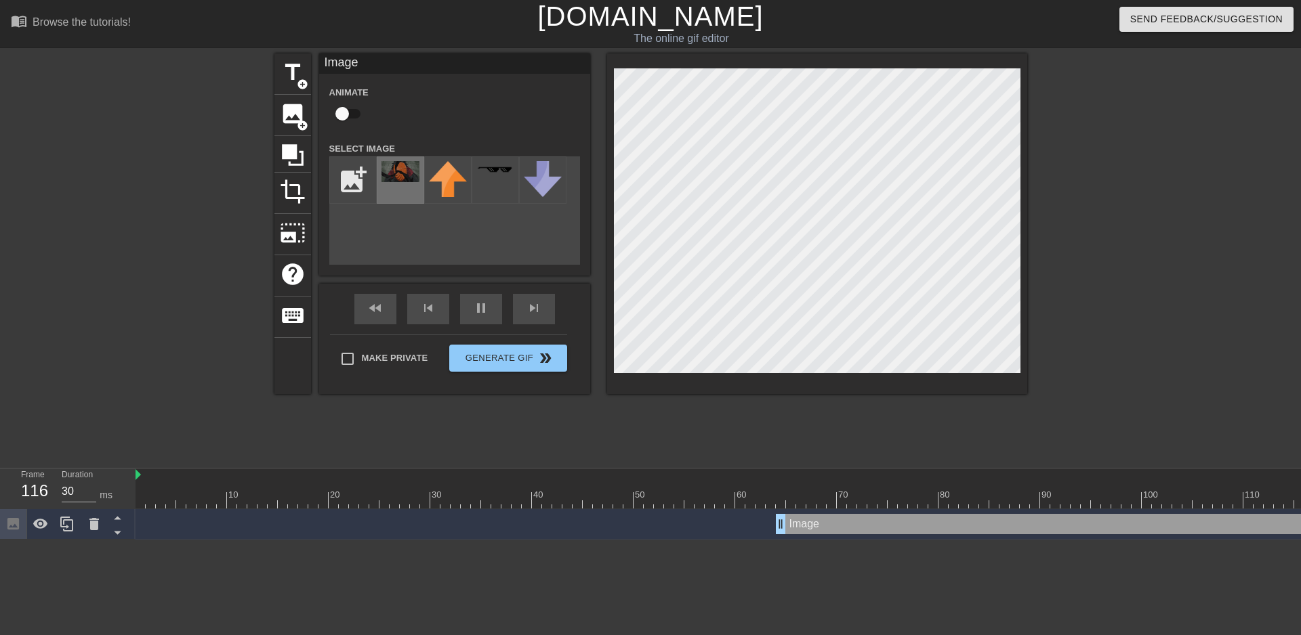
click at [383, 180] on img at bounding box center [400, 171] width 38 height 21
type input "30"
click at [355, 113] on input "checkbox" at bounding box center [341, 114] width 77 height 26
checkbox input "true"
type input "40"
